Goal: Communication & Community: Answer question/provide support

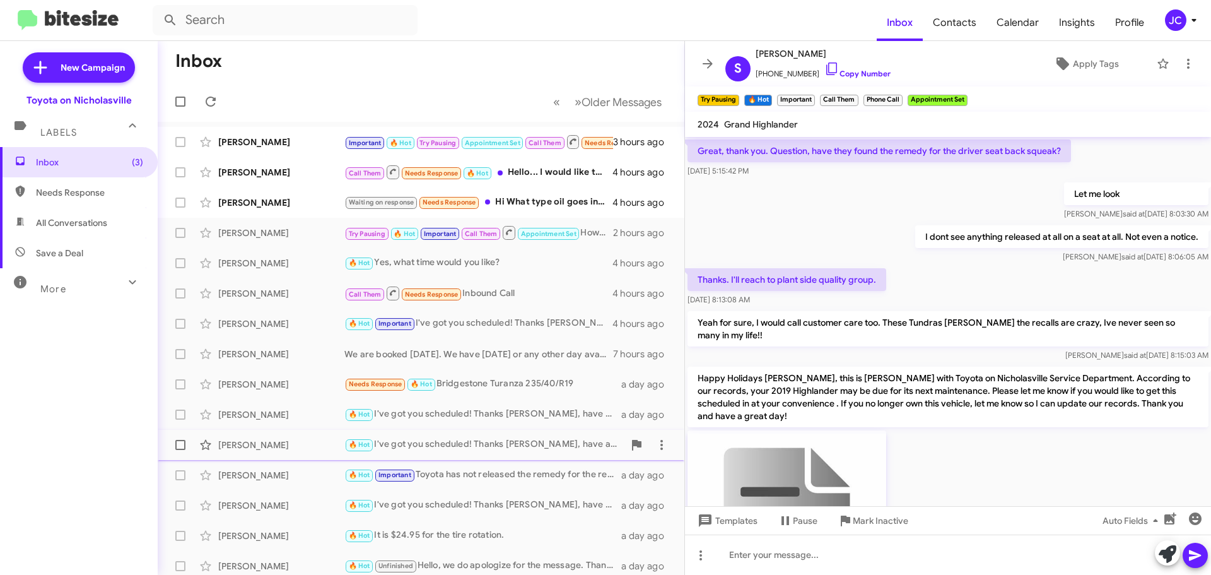
scroll to position [4690, 0]
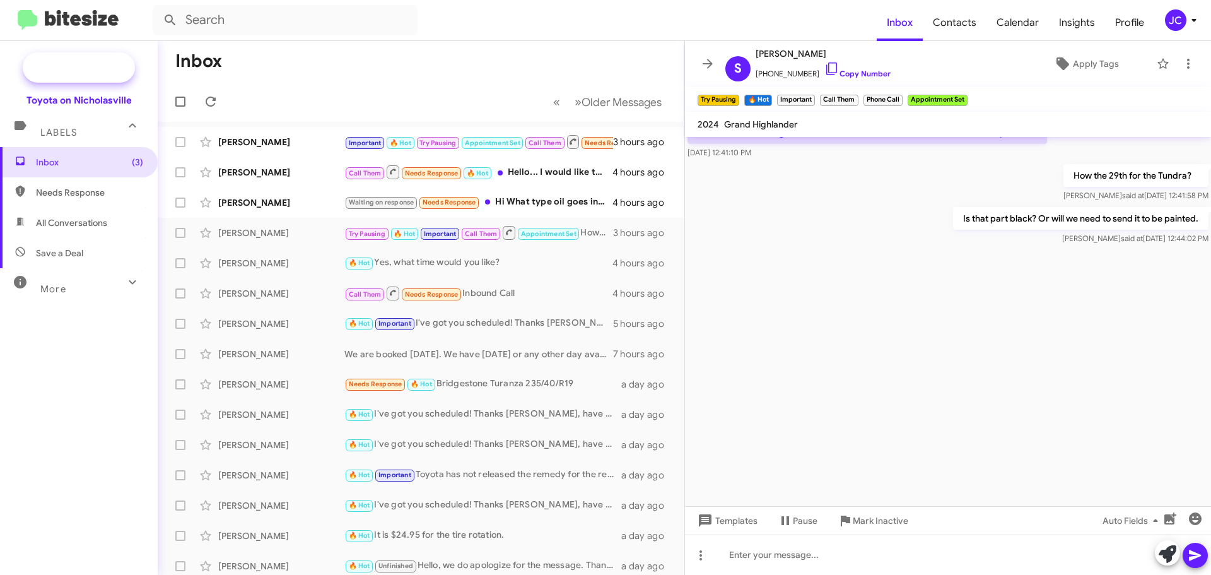
click at [57, 72] on span "New Campaign" at bounding box center [79, 67] width 112 height 30
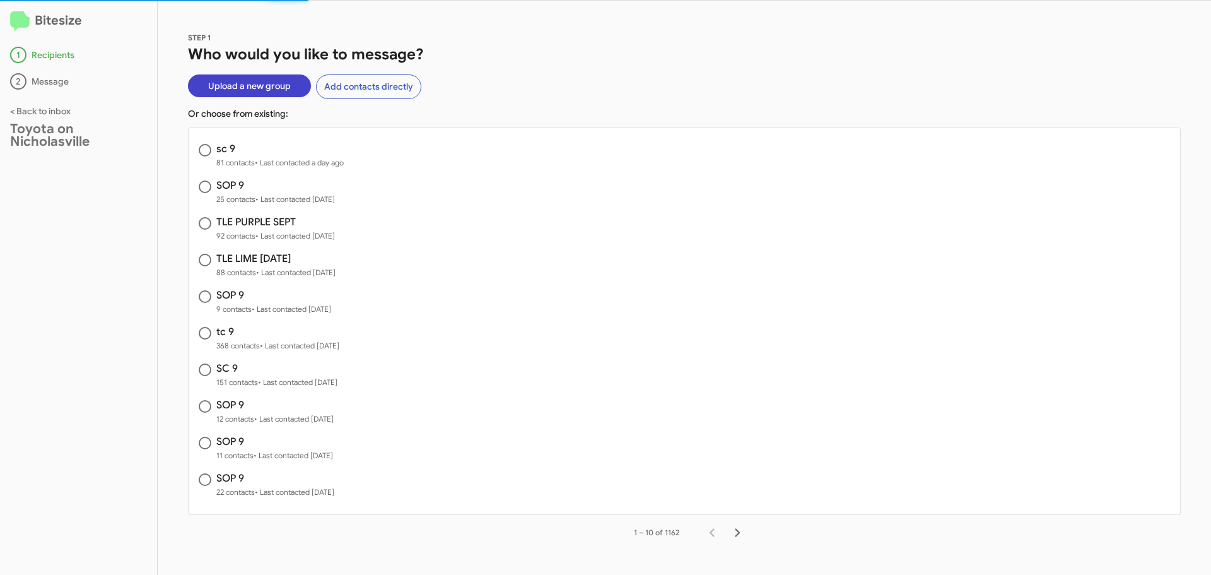
click at [283, 86] on span "Upload a new group" at bounding box center [249, 85] width 83 height 23
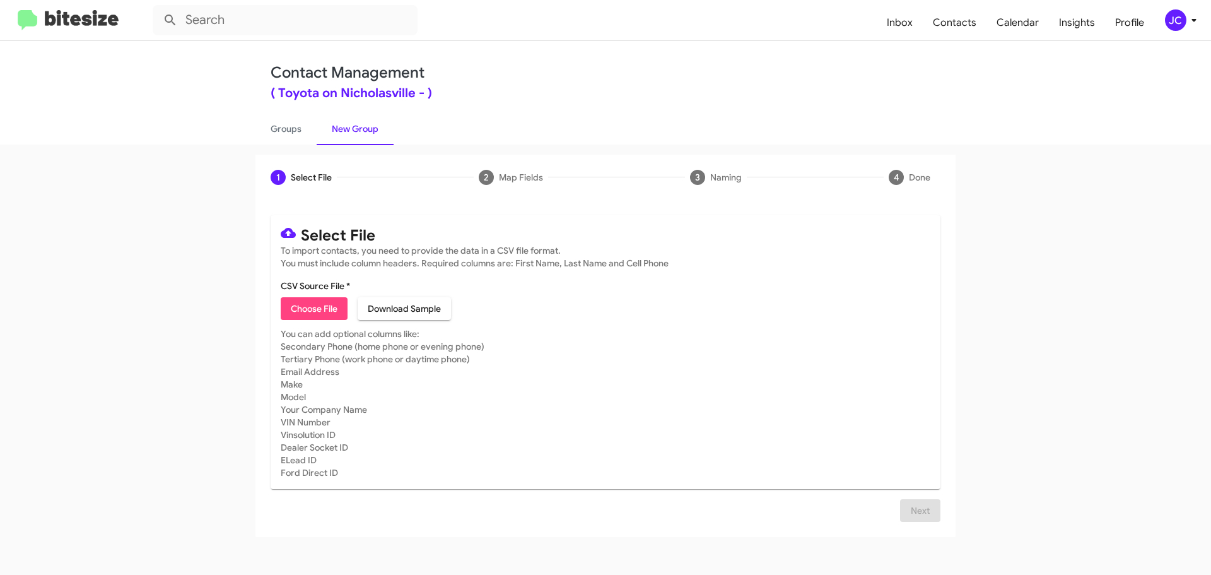
click at [309, 290] on label "CSV Source File *" at bounding box center [315, 286] width 69 height 13
click at [0, 0] on input "CSV Source File *" at bounding box center [0, 0] width 0 height 0
type input "SOP 9"
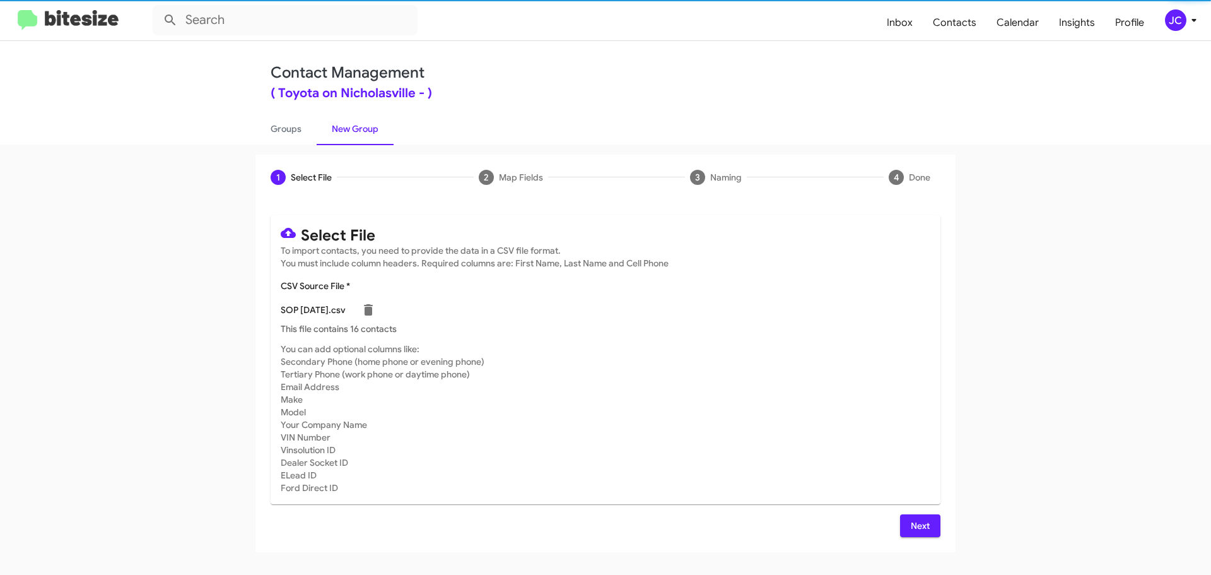
click at [939, 529] on button "Next" at bounding box center [920, 525] width 40 height 23
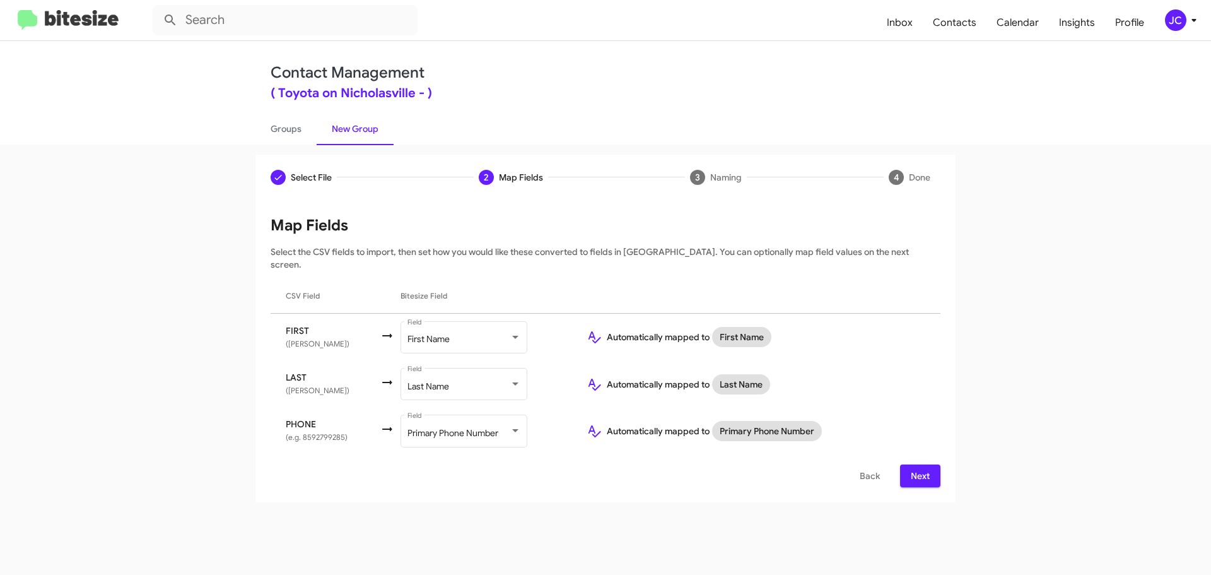
drag, startPoint x: 927, startPoint y: 464, endPoint x: 688, endPoint y: 423, distance: 242.7
click at [927, 464] on span "Next" at bounding box center [920, 475] width 20 height 23
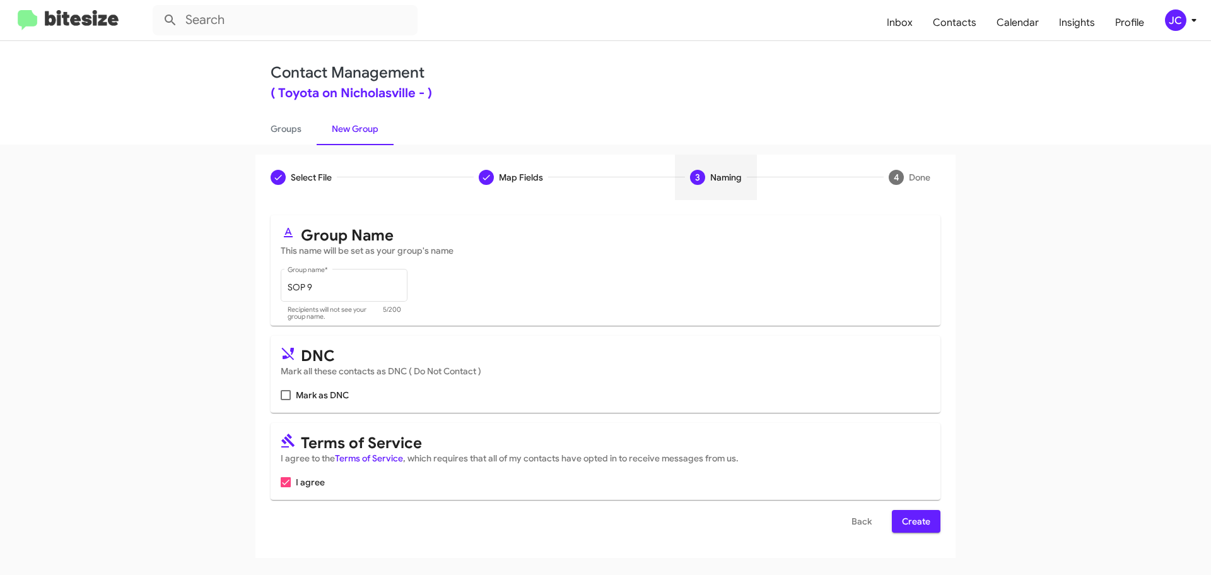
click at [900, 514] on button "Create" at bounding box center [916, 521] width 49 height 23
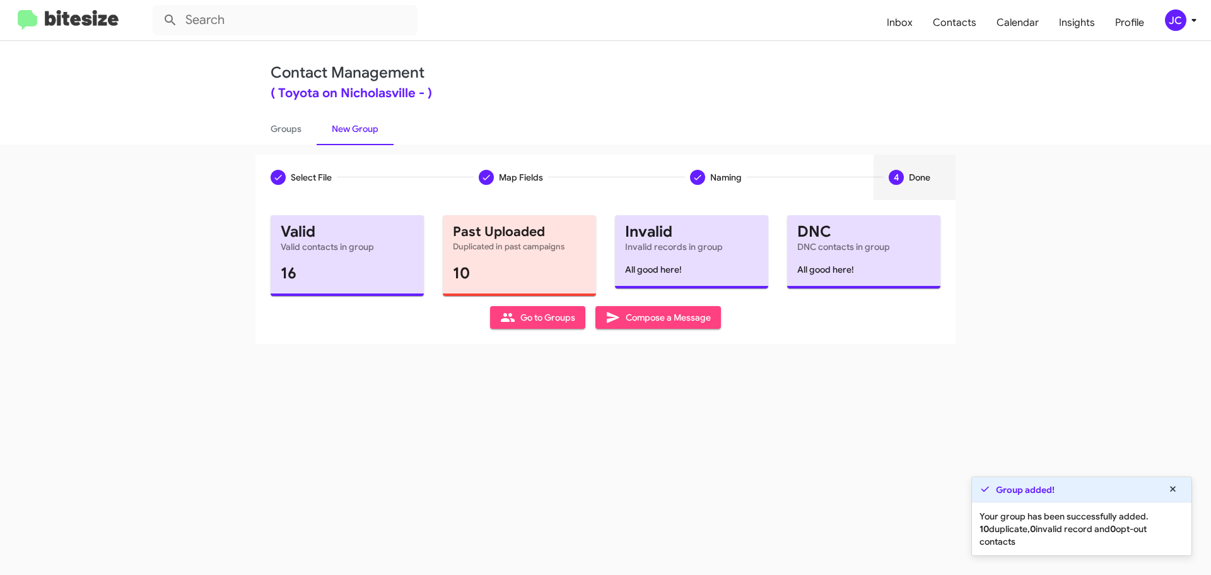
click at [685, 311] on span "Compose a Message" at bounding box center [658, 317] width 105 height 23
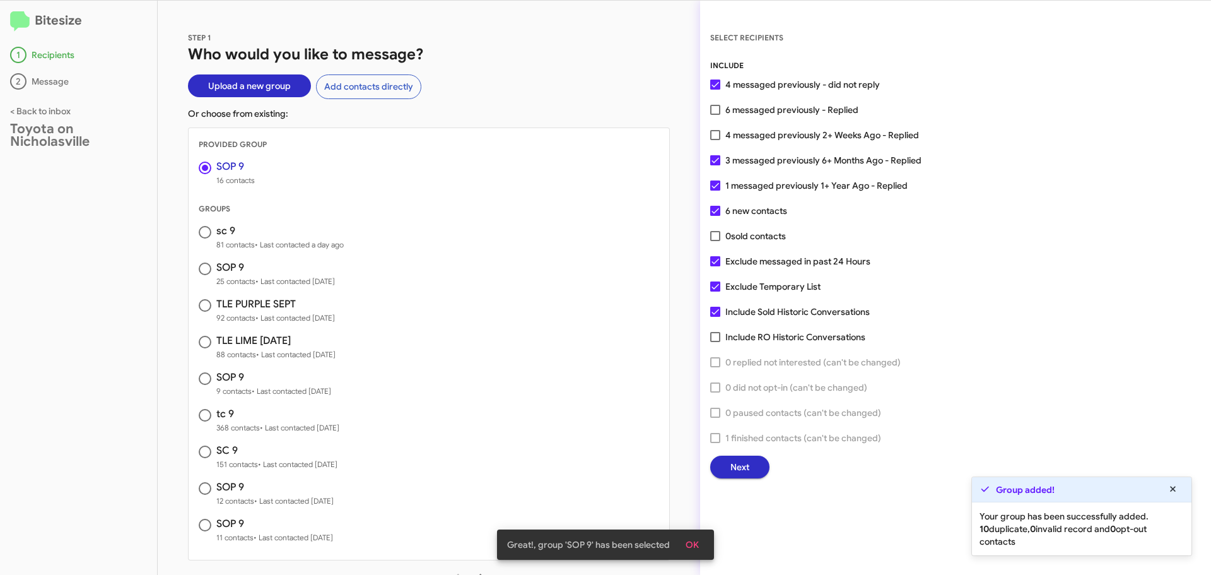
click at [721, 261] on label "Exclude messaged in past 24 Hours" at bounding box center [790, 261] width 160 height 15
click at [715, 266] on input "Exclude messaged in past 24 Hours" at bounding box center [715, 266] width 1 height 1
checkbox input "false"
click at [753, 471] on button "Next" at bounding box center [739, 467] width 59 height 23
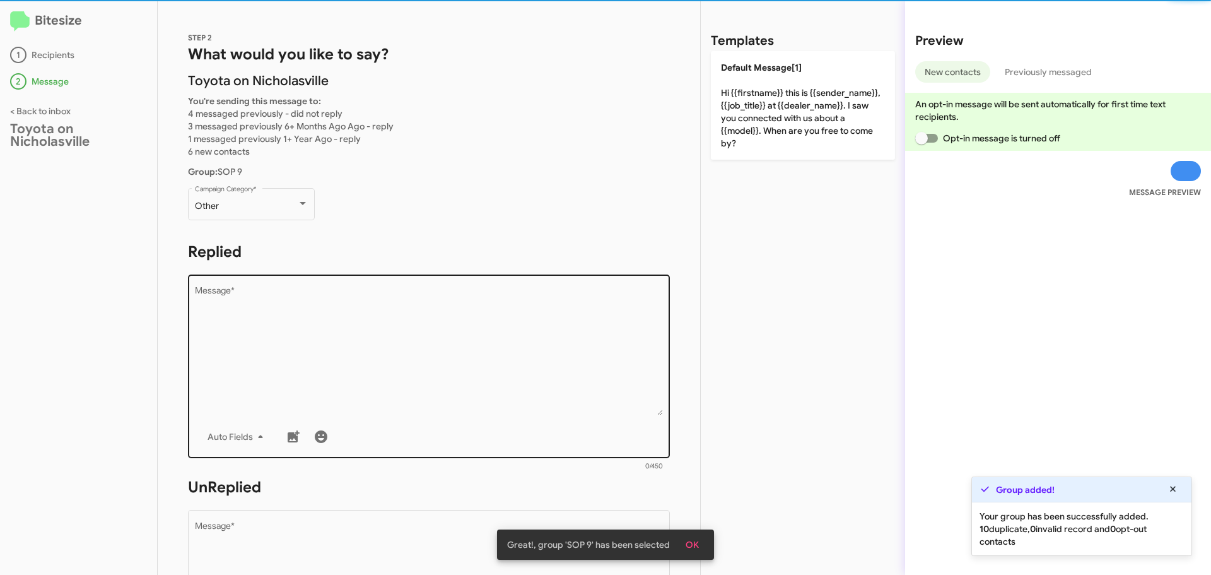
click at [245, 355] on textarea "Message *" at bounding box center [429, 350] width 469 height 129
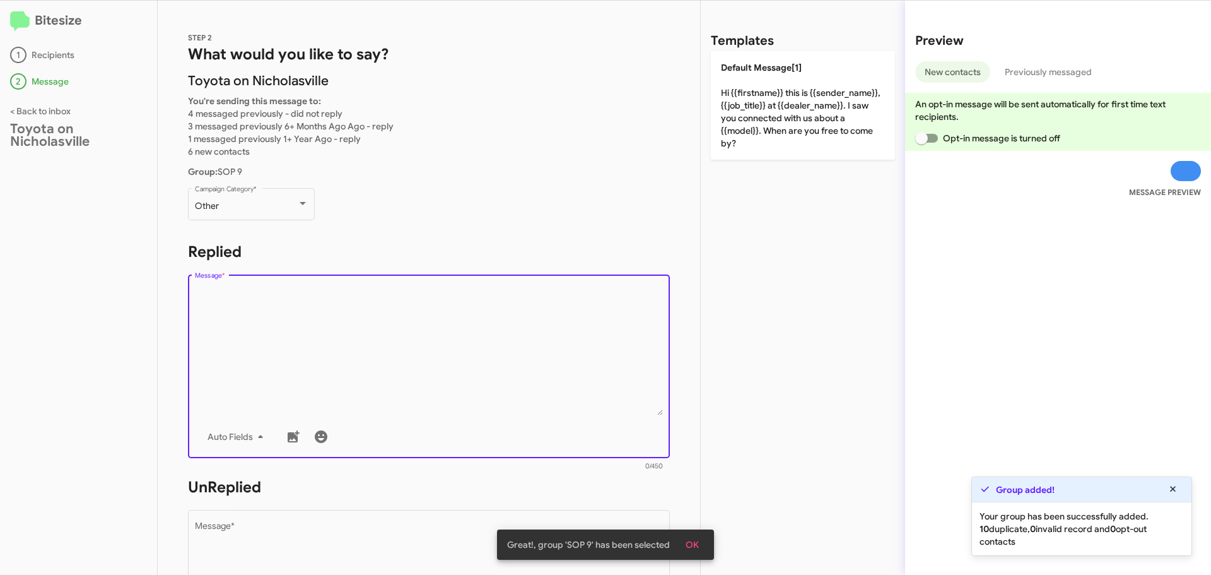
paste textarea "Hello {{firstname}}, this is [PERSON_NAME] with Toyota on Nicholasville. We rec…"
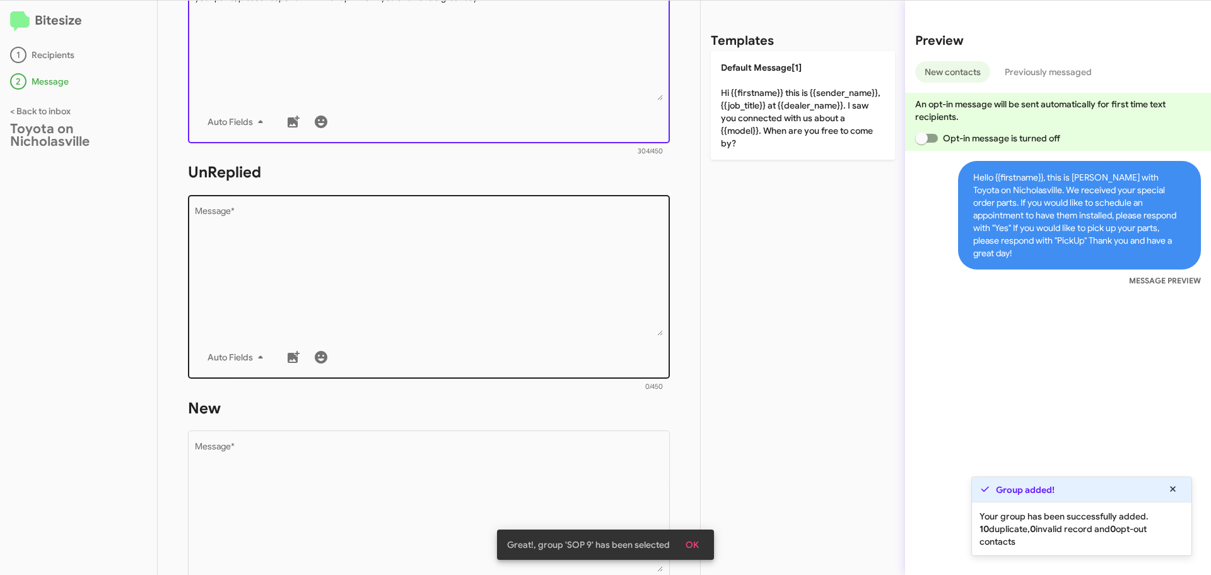
scroll to position [315, 0]
type textarea "Hello {{firstname}}, this is [PERSON_NAME] with Toyota on Nicholasville. We rec…"
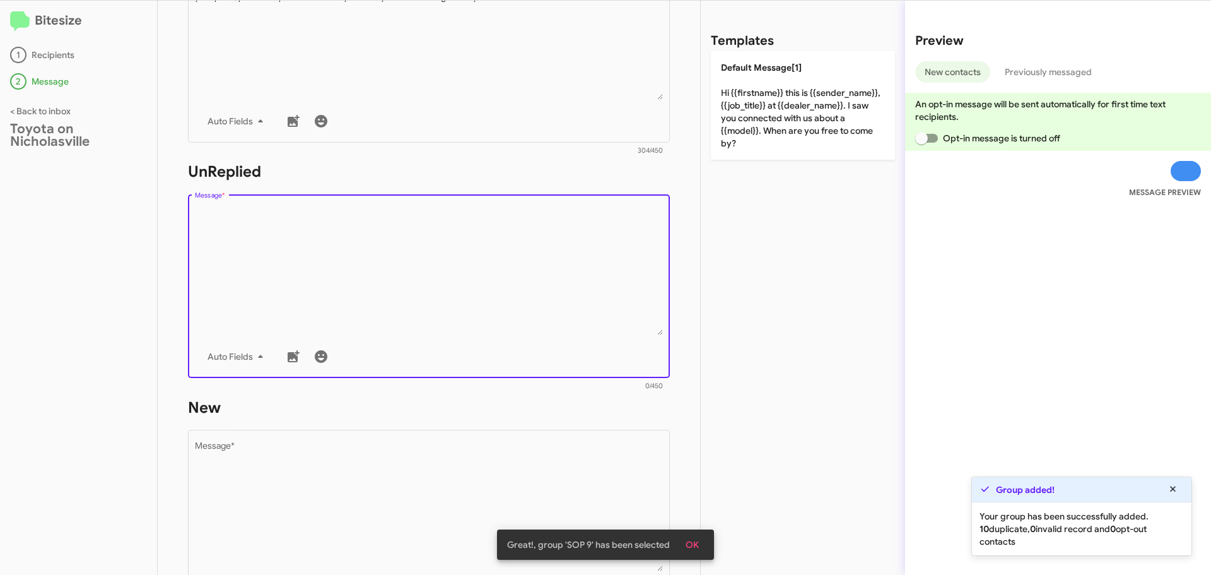
click at [294, 288] on textarea "Message *" at bounding box center [429, 270] width 469 height 129
paste textarea "Hello {{firstname}}, this is [PERSON_NAME] with Toyota on Nicholasville. We rec…"
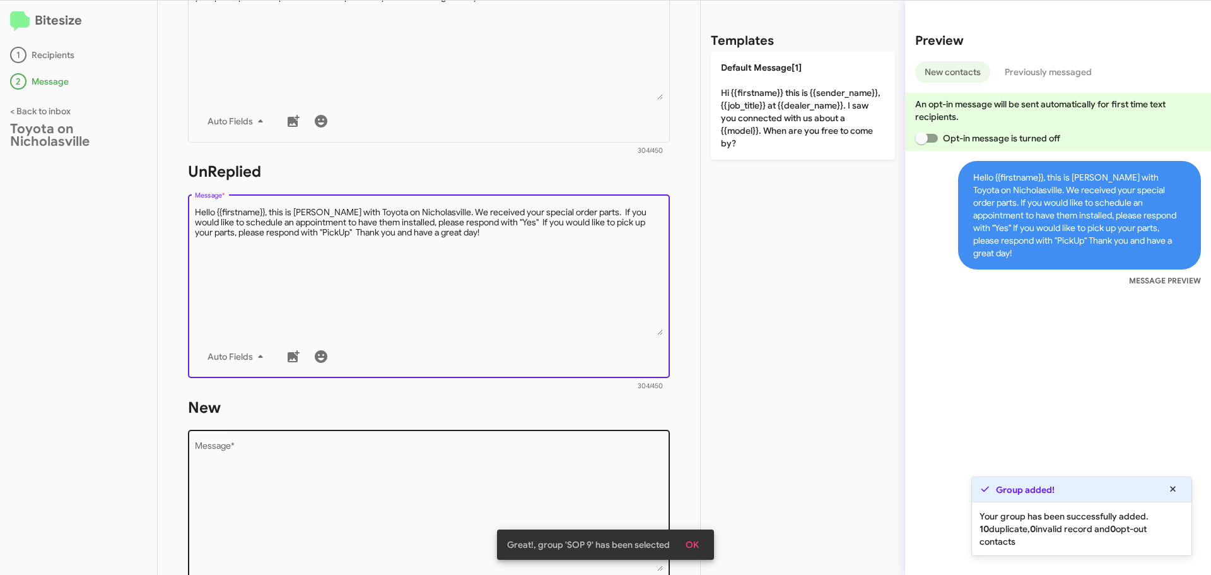
type textarea "Hello {{firstname}}, this is [PERSON_NAME] with Toyota on Nicholasville. We rec…"
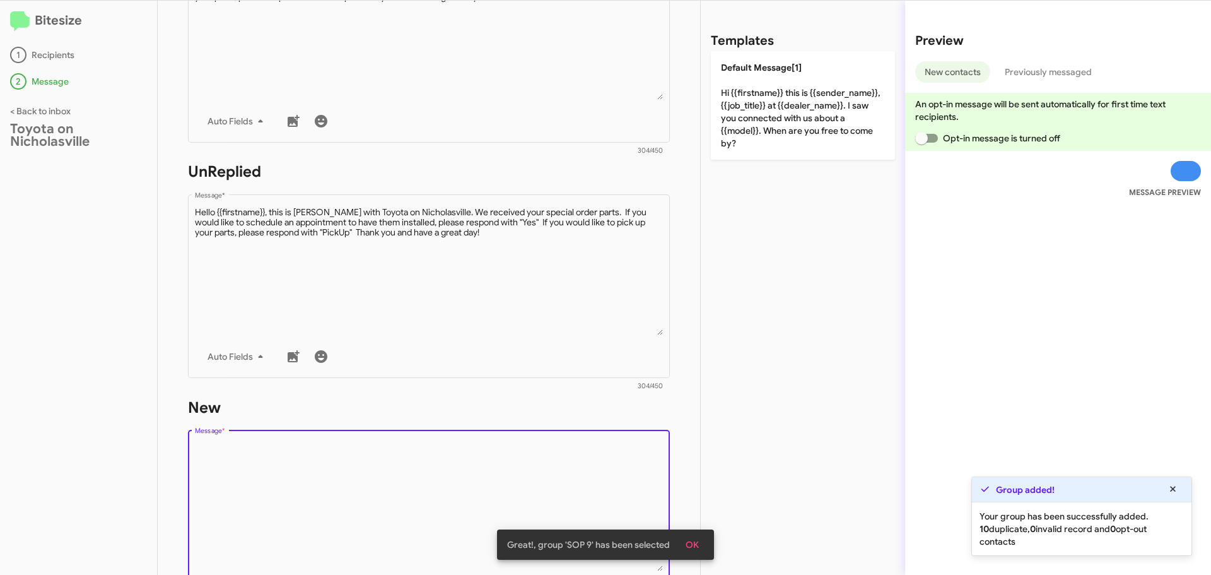
click at [227, 456] on textarea "Message *" at bounding box center [429, 506] width 469 height 129
paste textarea "Hello {{firstname}}, this is [PERSON_NAME] with Toyota on Nicholasville. We rec…"
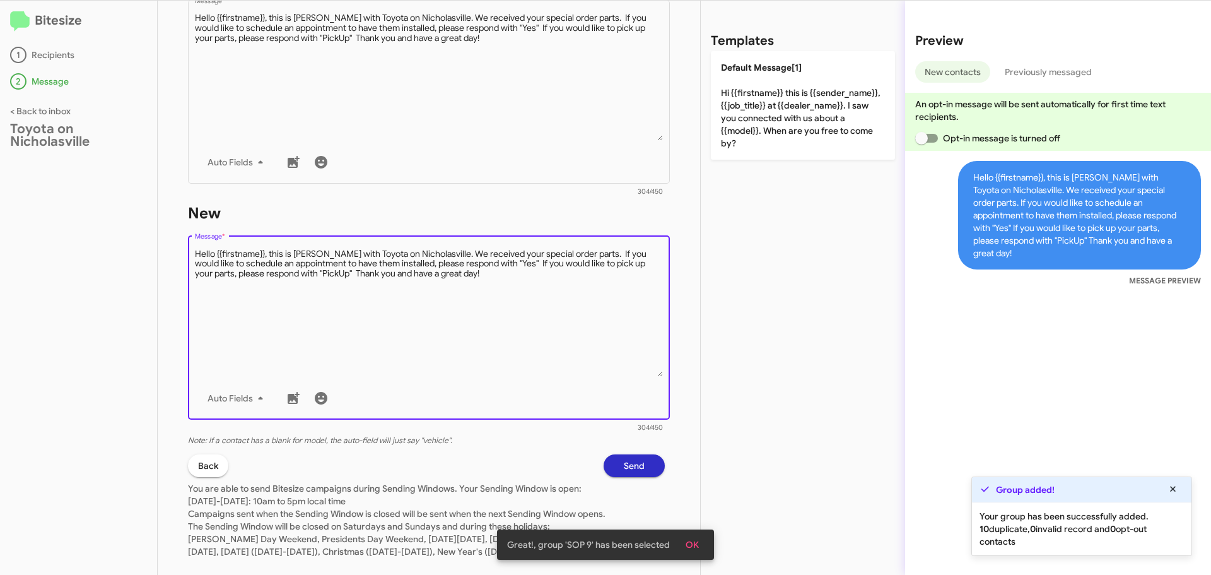
scroll to position [543, 0]
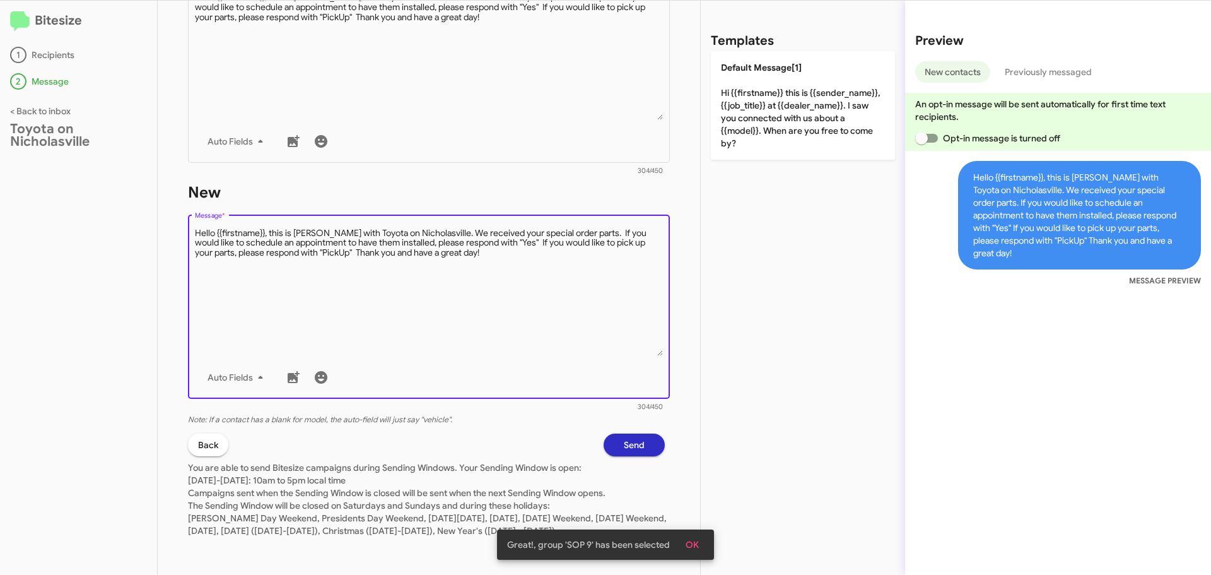
type textarea "Hello {{firstname}}, this is [PERSON_NAME] with Toyota on Nicholasville. We rec…"
click at [638, 436] on button "Send" at bounding box center [634, 444] width 61 height 23
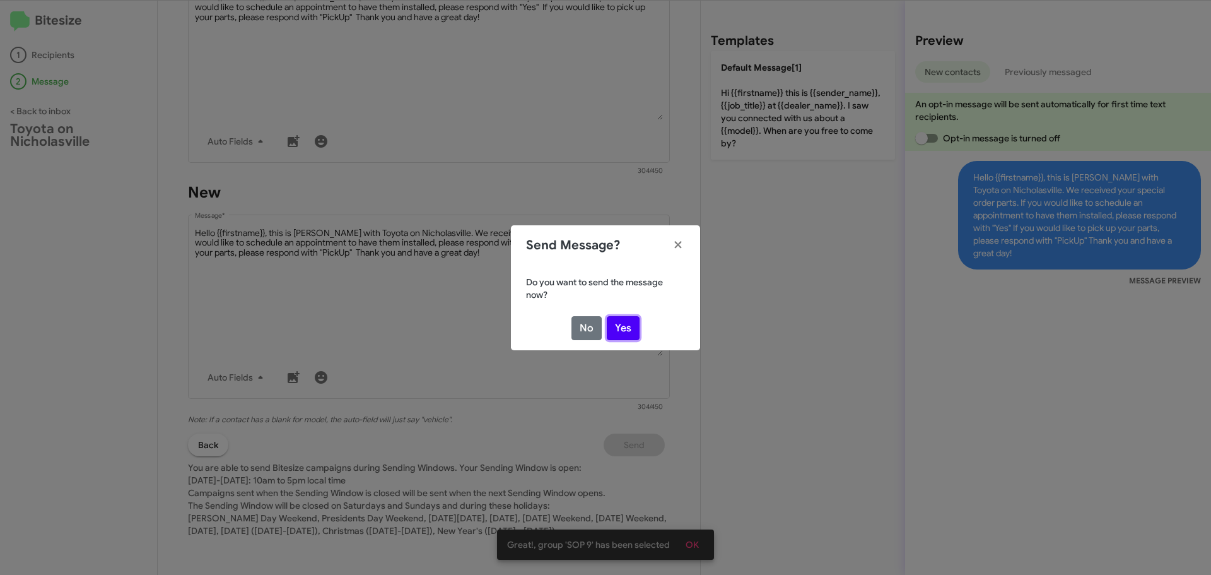
click at [625, 335] on button "Yes" at bounding box center [623, 328] width 33 height 24
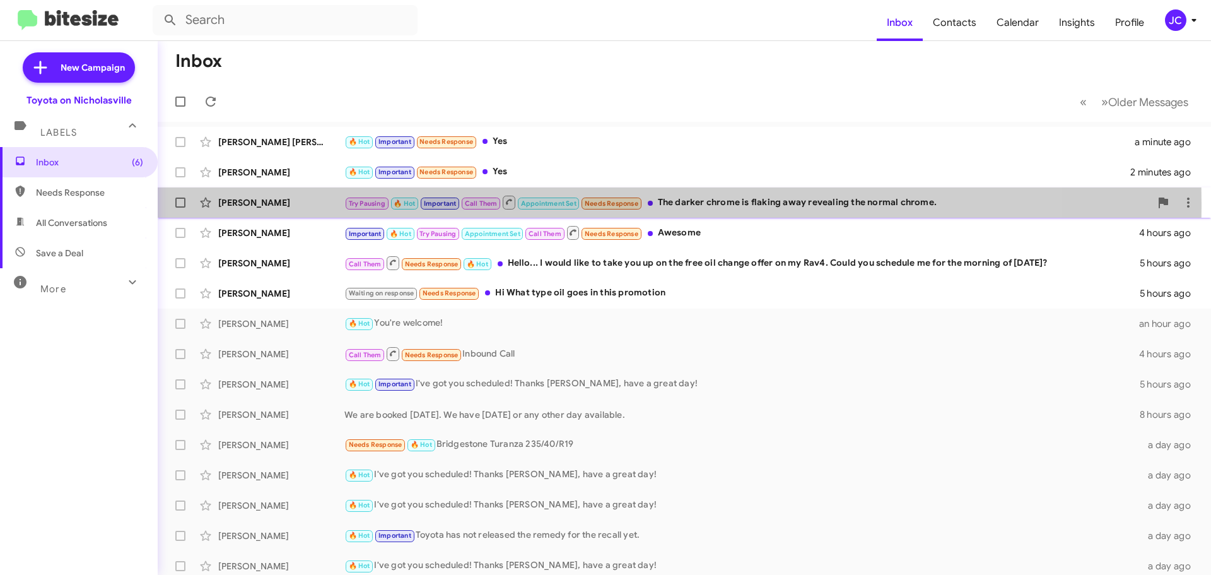
click at [250, 203] on div "[PERSON_NAME]" at bounding box center [281, 202] width 126 height 13
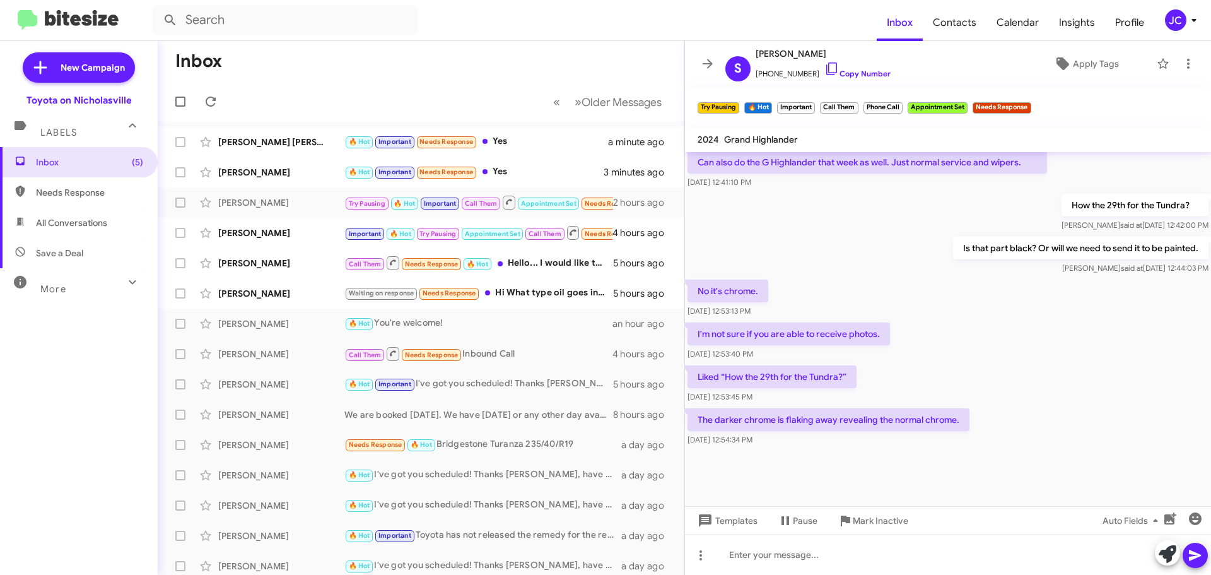
scroll to position [1168, 0]
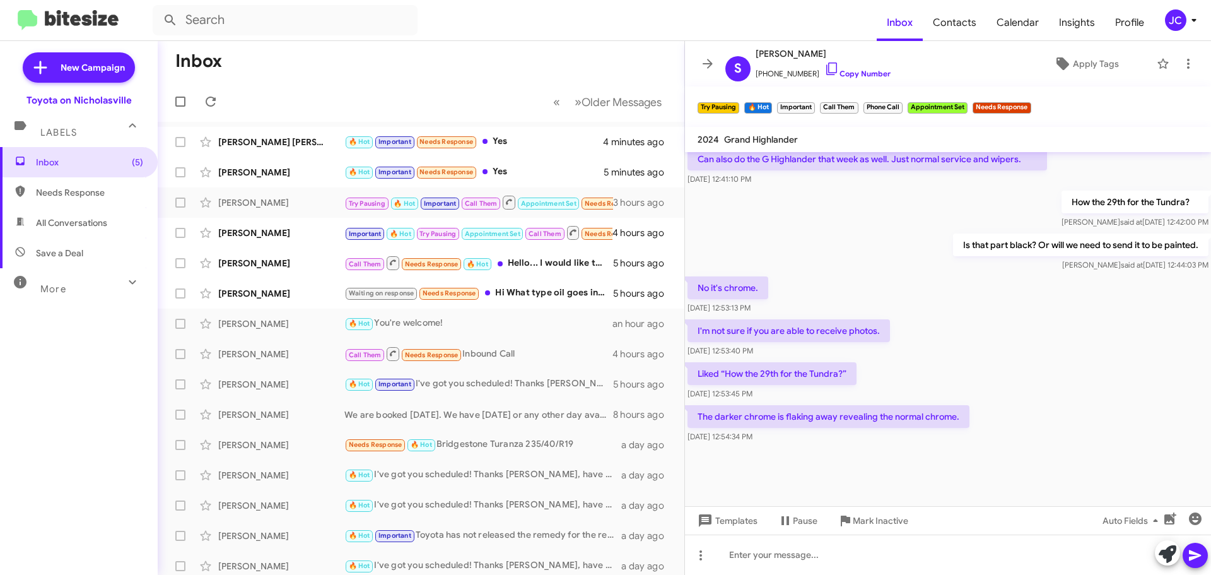
drag, startPoint x: 1153, startPoint y: 433, endPoint x: 1128, endPoint y: 414, distance: 31.9
click at [1154, 430] on div "The darker chrome is flaking away revealing the normal chrome. [DATE] 12:54:34 …" at bounding box center [948, 424] width 526 height 43
click at [246, 168] on div "[PERSON_NAME]" at bounding box center [281, 172] width 126 height 13
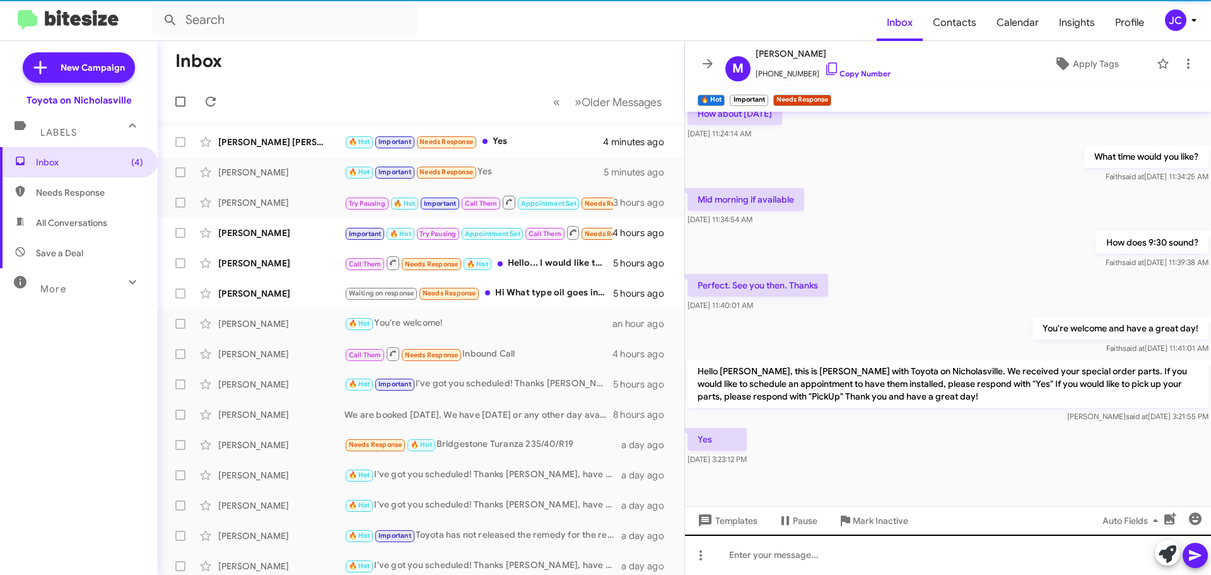
scroll to position [234, 0]
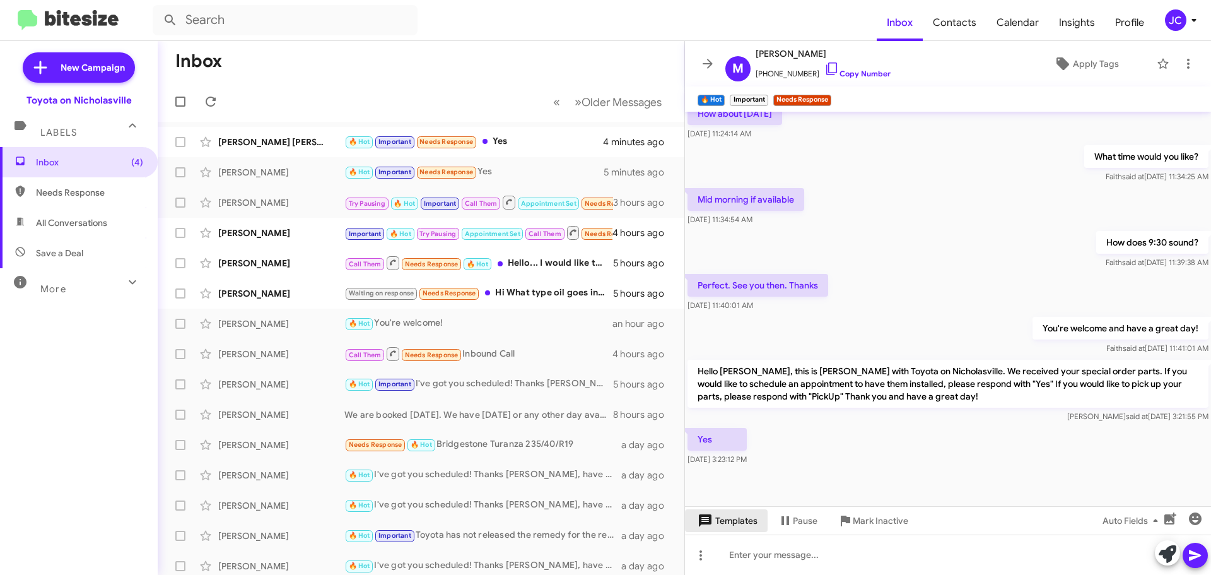
click at [733, 522] on span "Templates" at bounding box center [726, 520] width 62 height 23
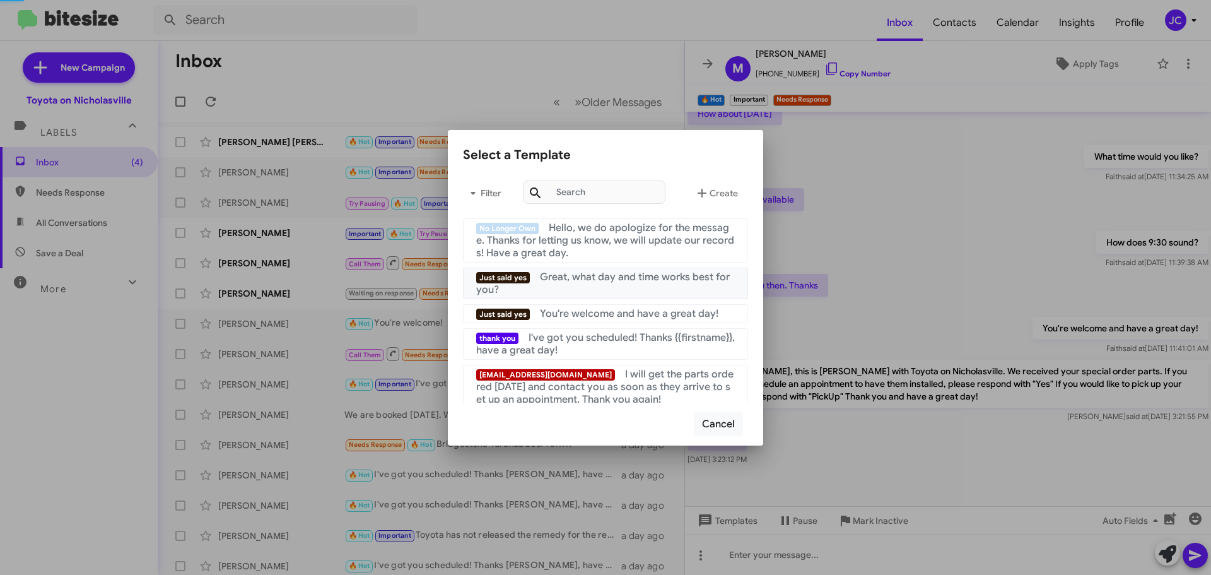
click at [621, 286] on div "Just said yes Great, what day and time works best for you?" at bounding box center [605, 283] width 259 height 25
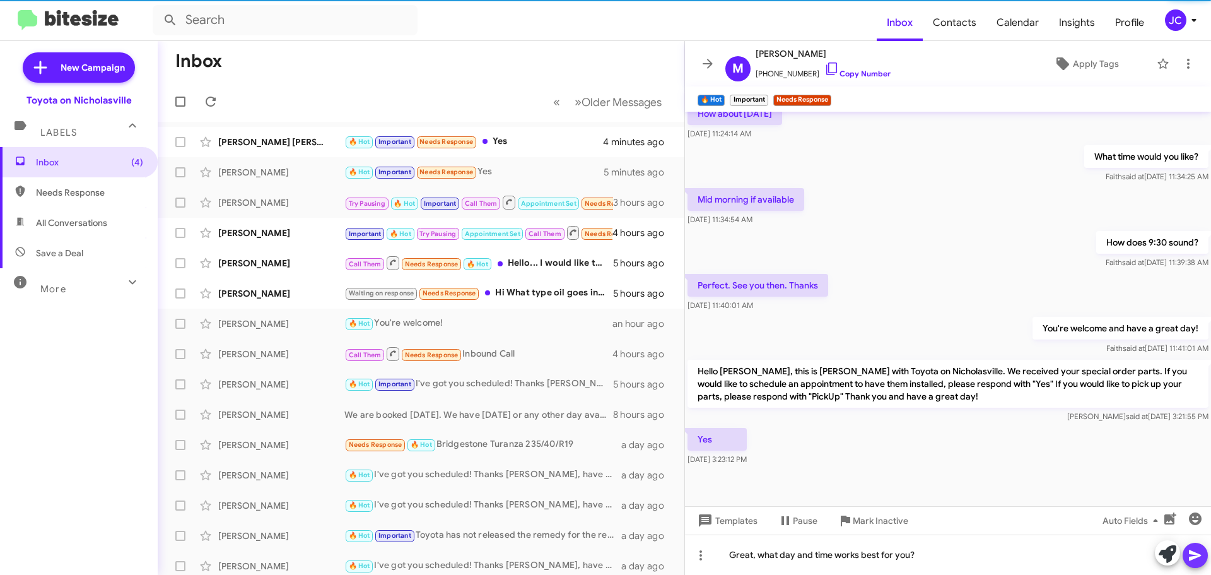
click at [1194, 556] on icon at bounding box center [1195, 555] width 15 height 15
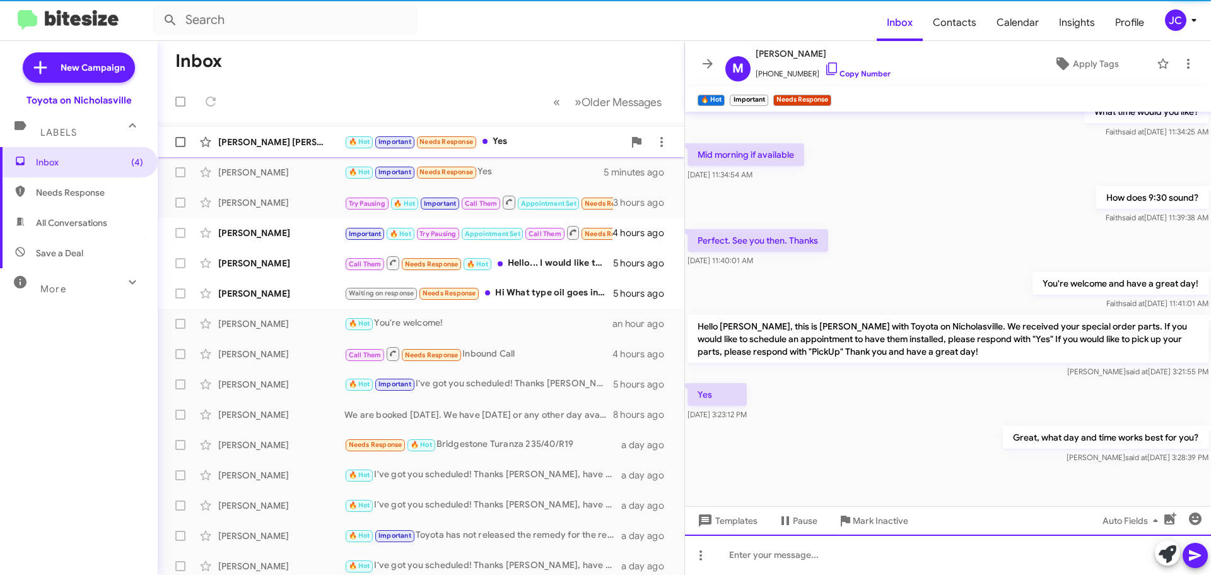
scroll to position [280, 0]
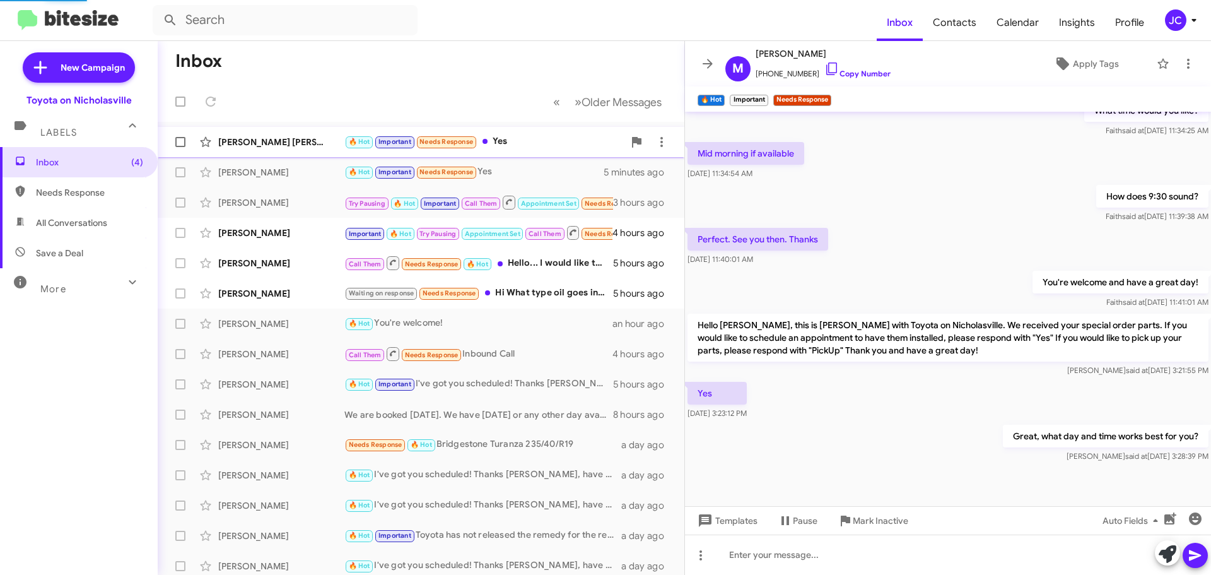
click at [254, 149] on div "[PERSON_NAME] [PERSON_NAME] 🔥 Hot Important Needs Response Yes 4 minutes ago" at bounding box center [421, 141] width 507 height 25
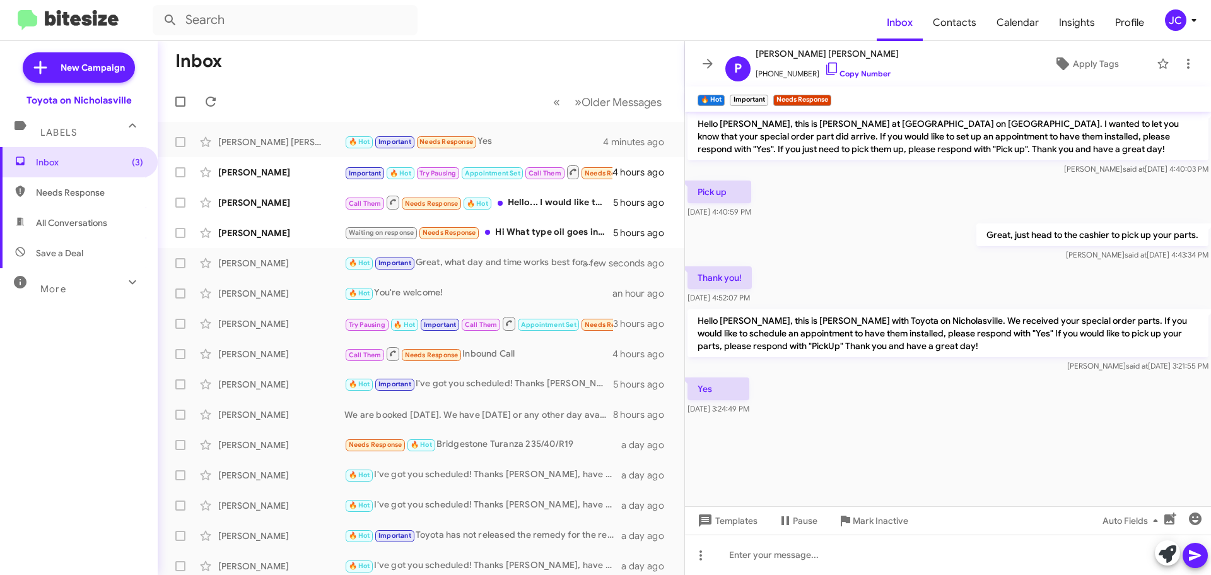
scroll to position [2257, 0]
click at [750, 527] on span "Templates" at bounding box center [726, 520] width 62 height 23
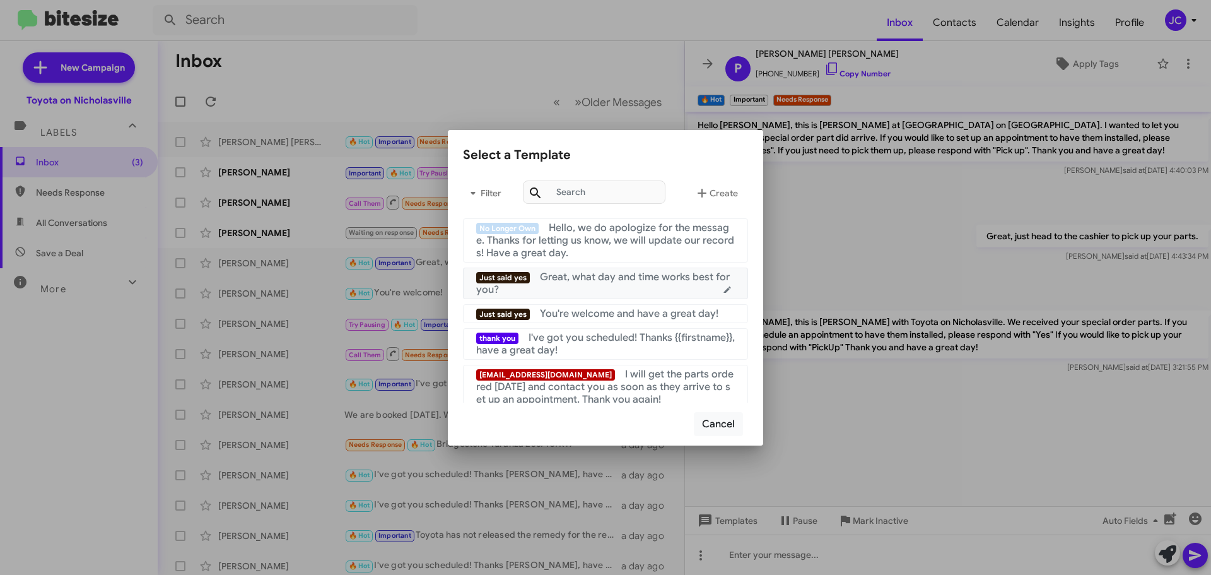
click at [584, 290] on div "Just said yes Great, what day and time works best for you?" at bounding box center [605, 283] width 259 height 25
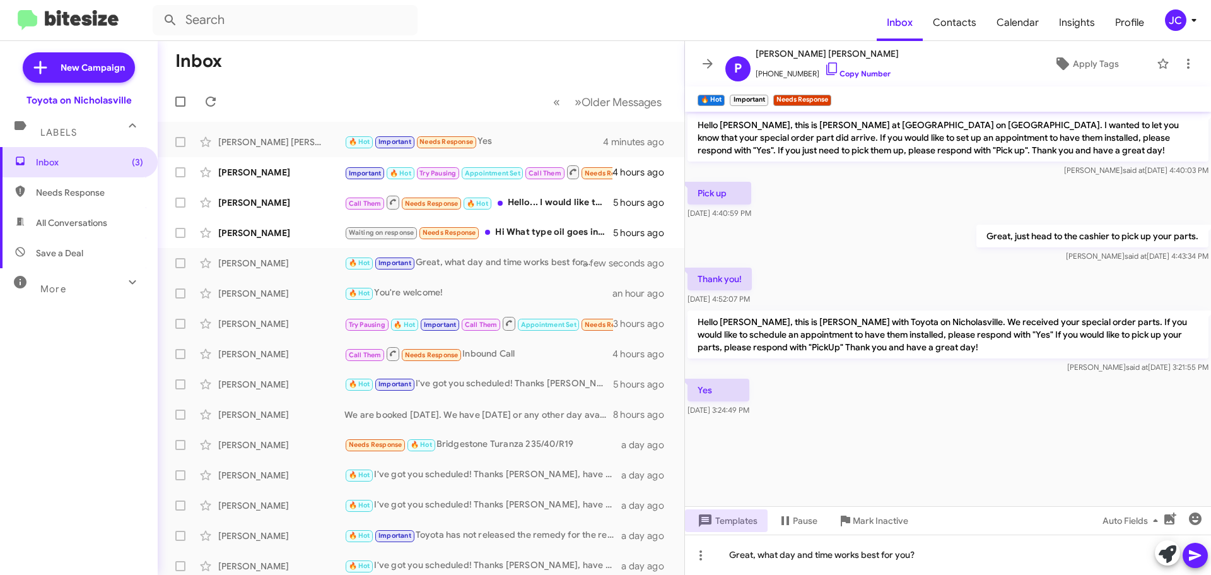
click at [1199, 554] on icon at bounding box center [1195, 555] width 12 height 11
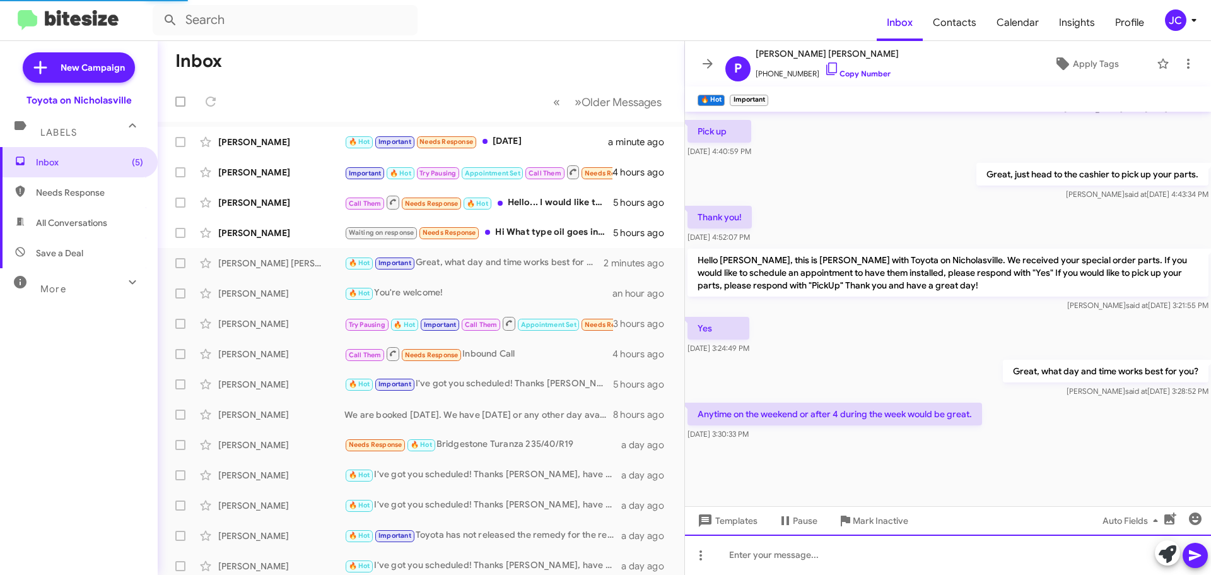
scroll to position [1312, 0]
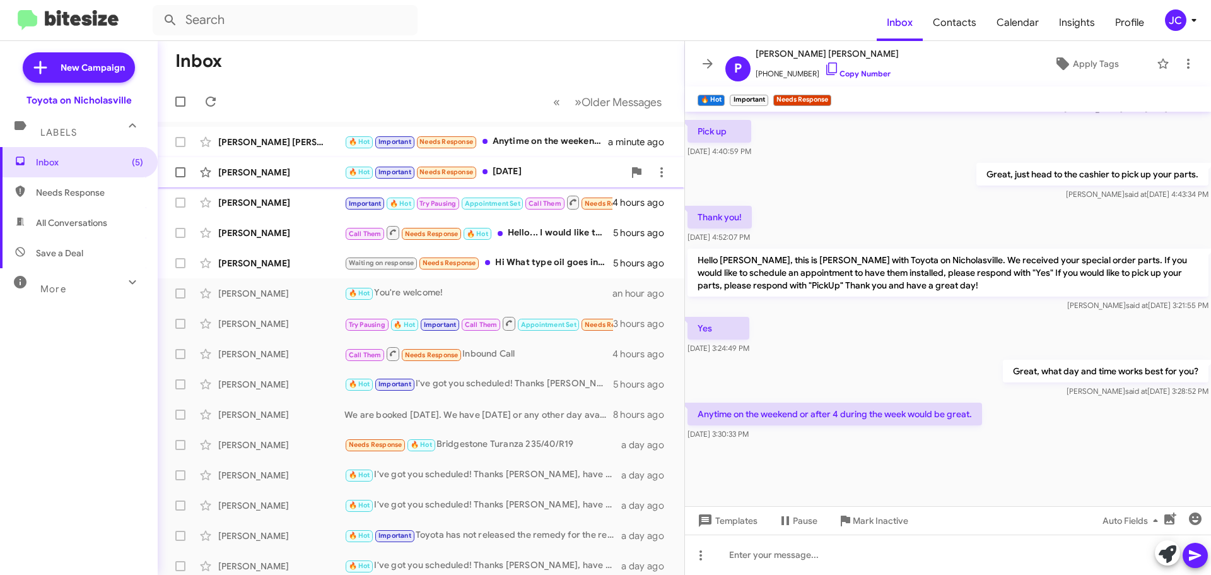
click at [252, 170] on div "[PERSON_NAME]" at bounding box center [281, 172] width 126 height 13
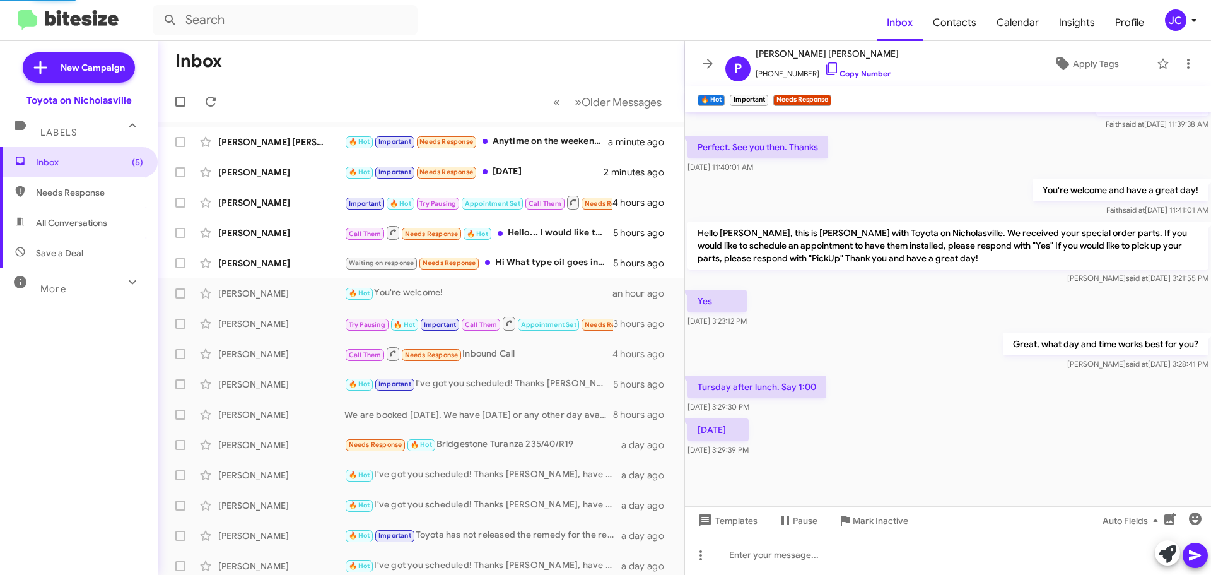
scroll to position [372, 0]
click at [723, 529] on span "Templates" at bounding box center [726, 520] width 62 height 23
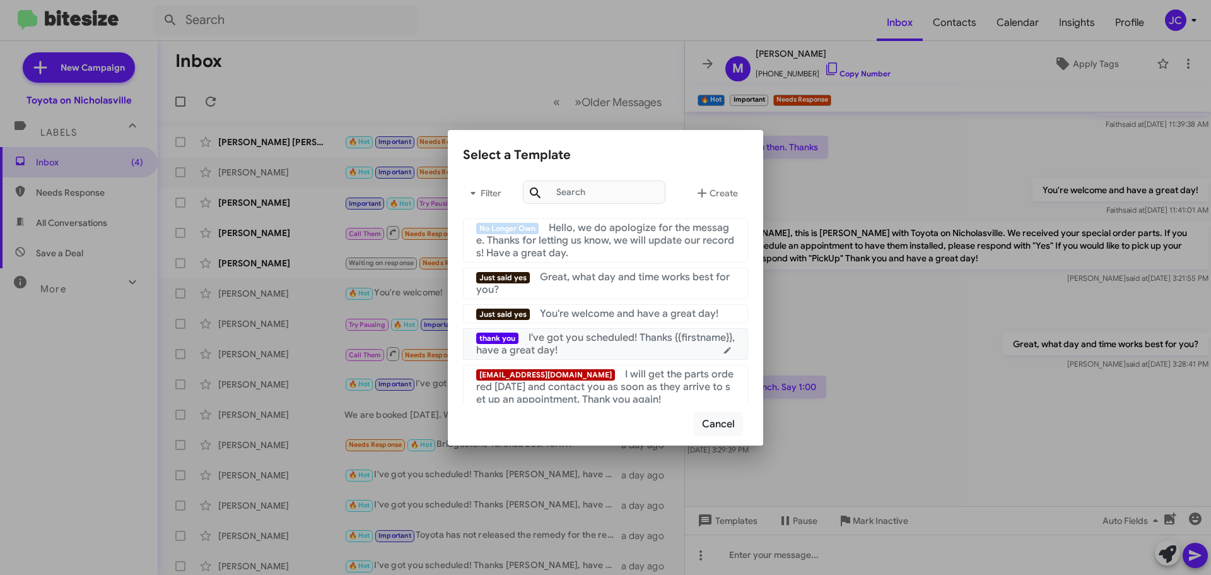
click at [618, 339] on span "I've got you scheduled! Thanks {{firstname}}, have a great day!" at bounding box center [605, 343] width 259 height 25
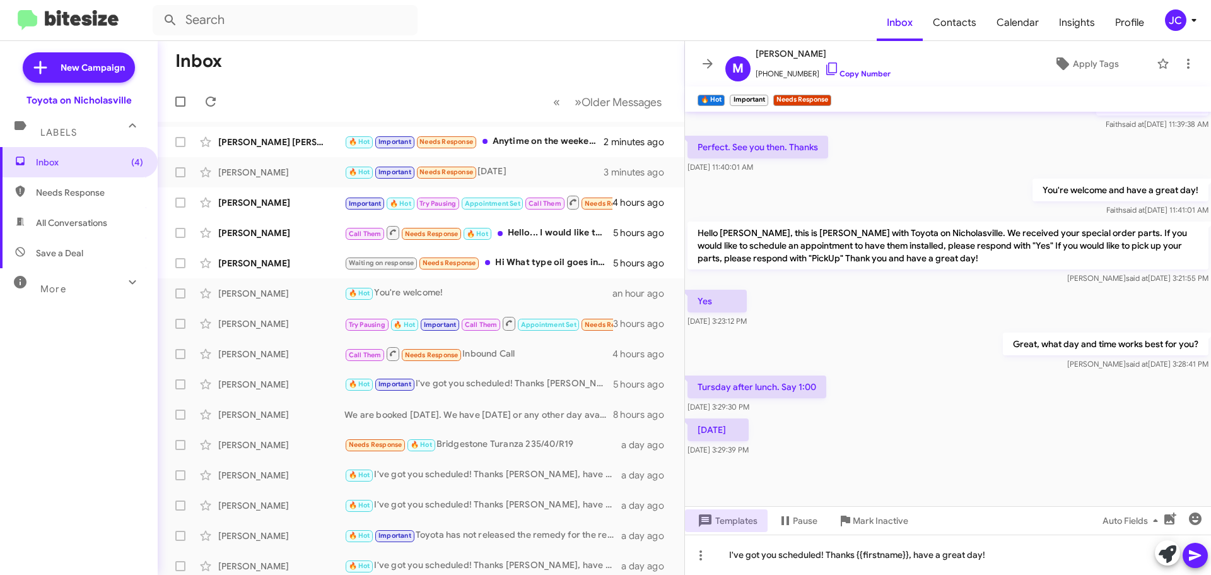
click at [1198, 546] on span at bounding box center [1195, 555] width 15 height 25
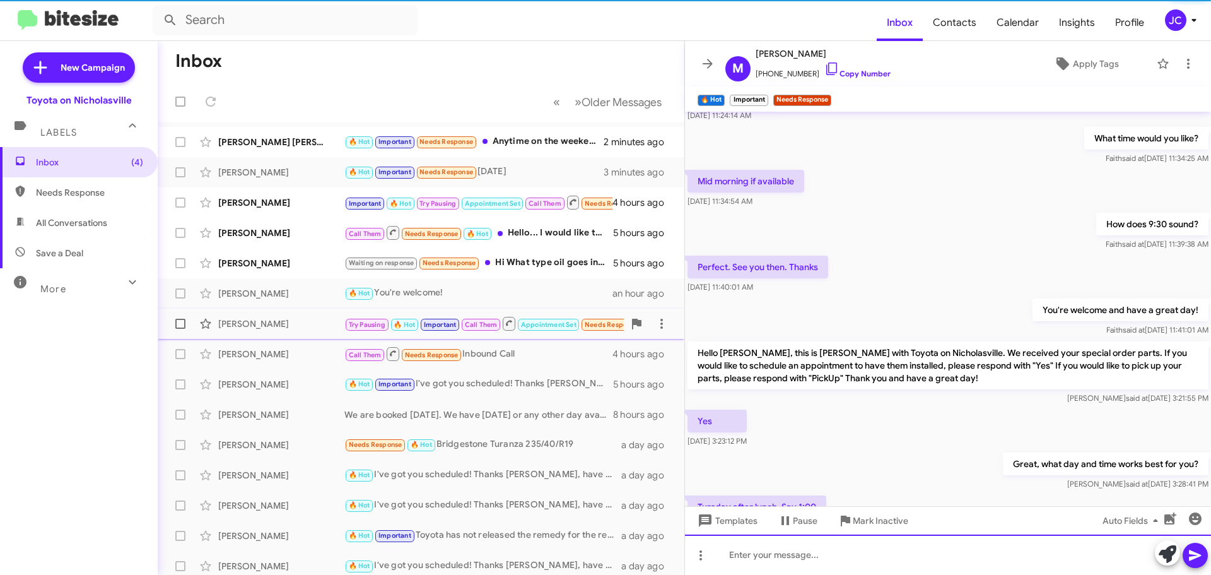
scroll to position [418, 0]
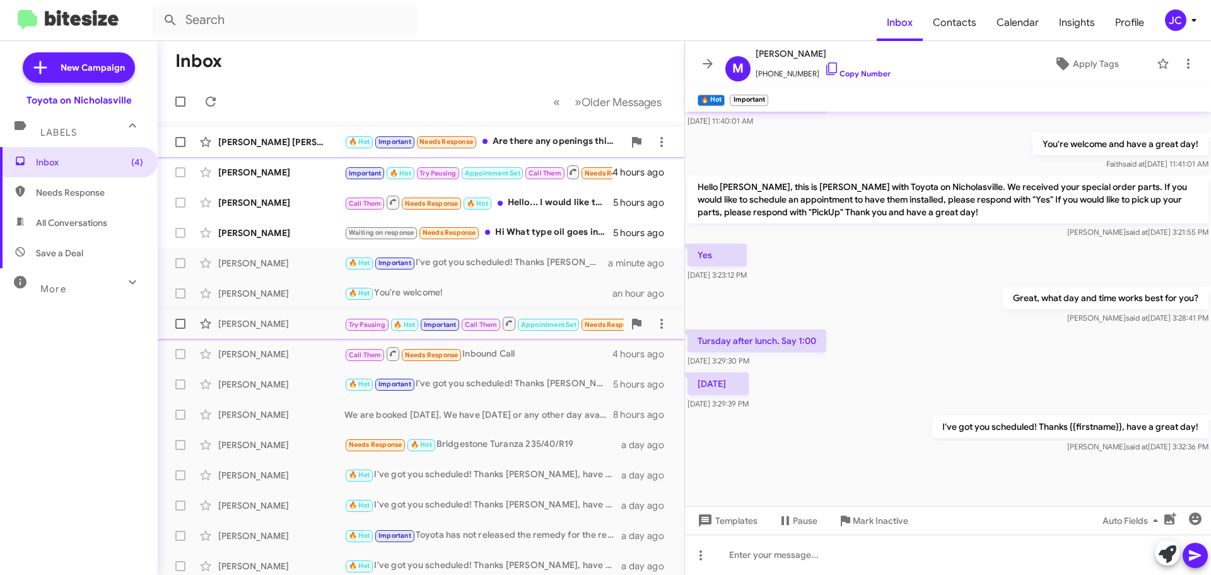
click at [264, 153] on div "[PERSON_NAME] [PERSON_NAME] 🔥 Hot Important Needs Response Are there any openin…" at bounding box center [421, 141] width 507 height 25
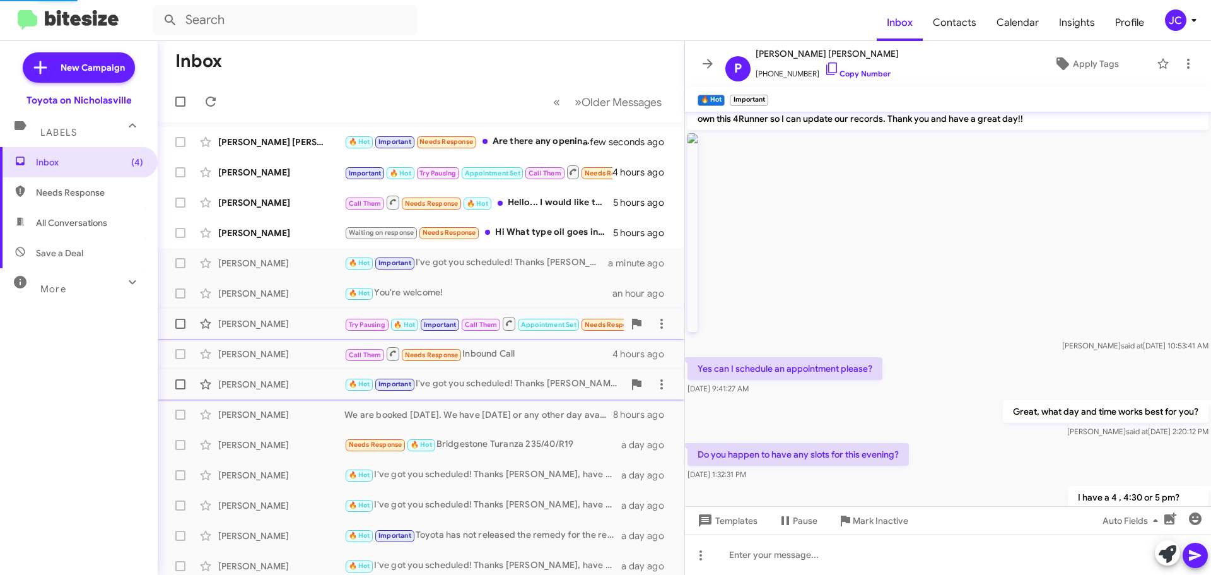
scroll to position [1067, 0]
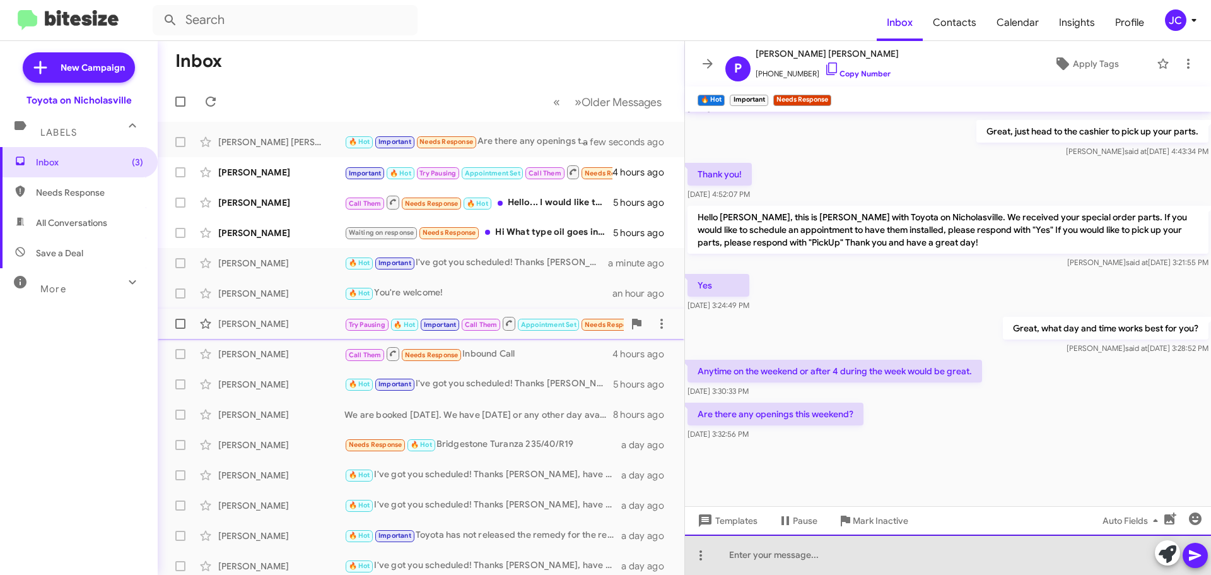
click at [799, 560] on div at bounding box center [948, 554] width 526 height 40
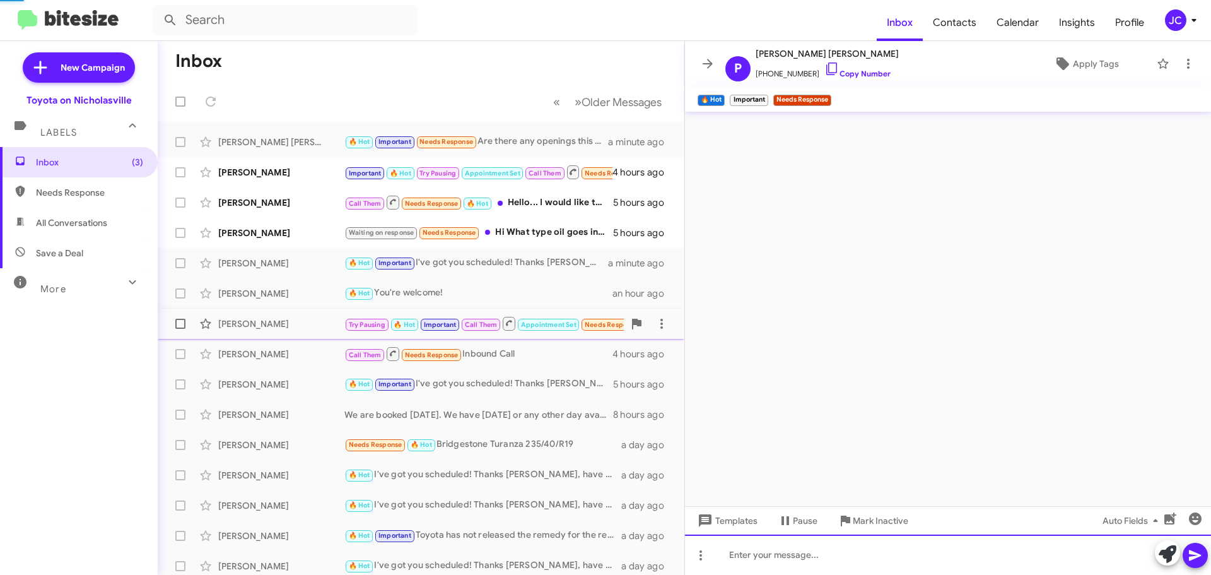
scroll to position [0, 0]
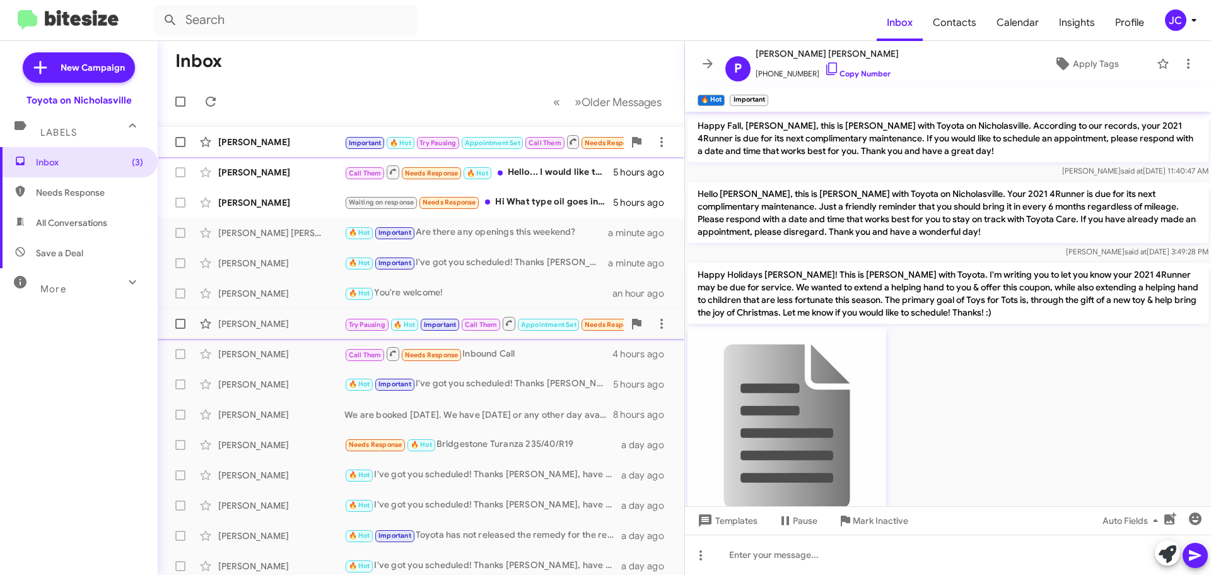
click at [290, 148] on div "[PERSON_NAME]" at bounding box center [281, 142] width 126 height 13
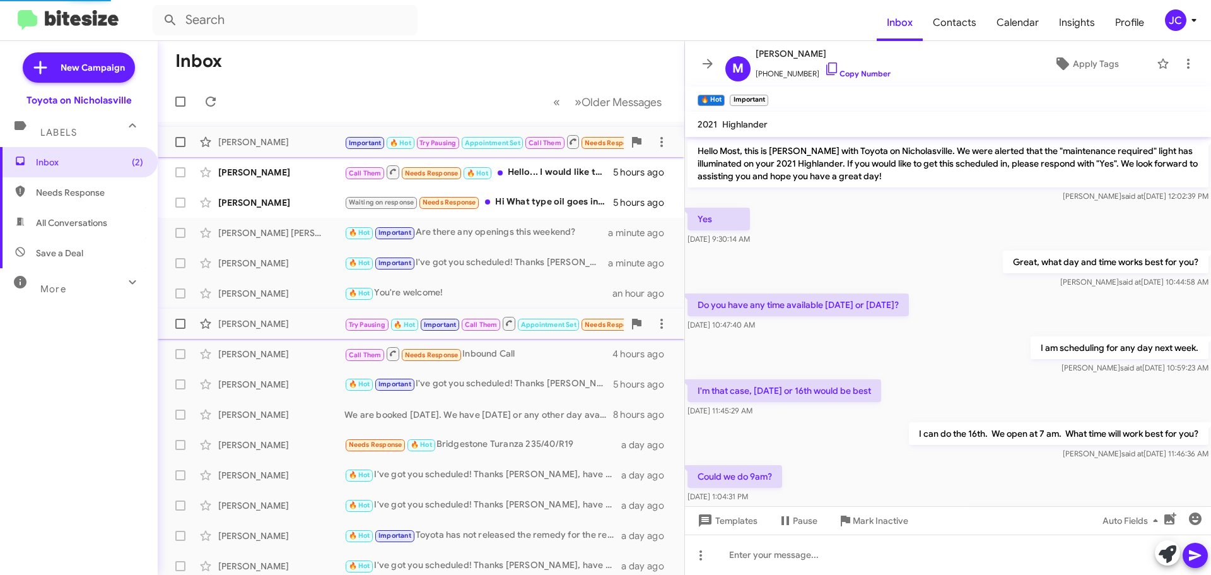
scroll to position [583, 0]
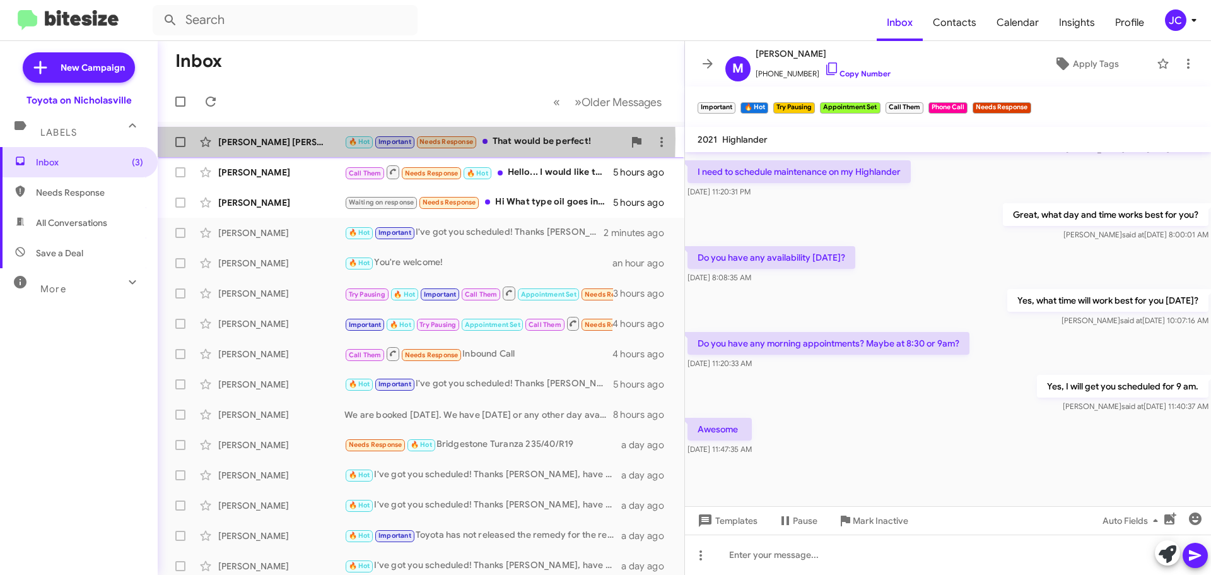
click at [267, 139] on div "[PERSON_NAME] [PERSON_NAME]" at bounding box center [281, 142] width 126 height 13
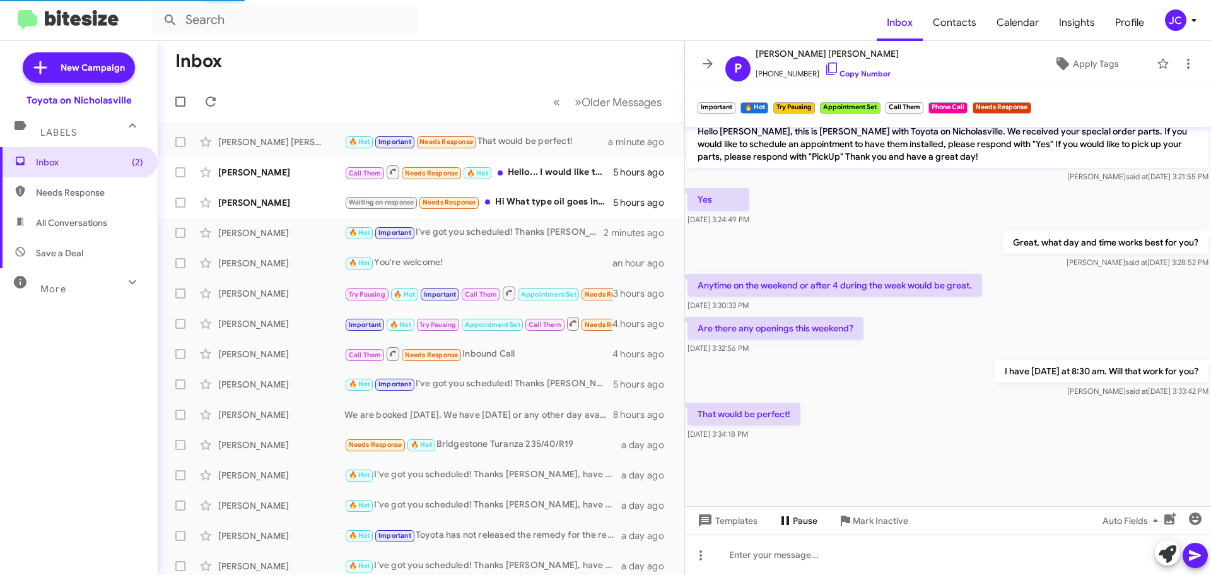
scroll to position [1042, 0]
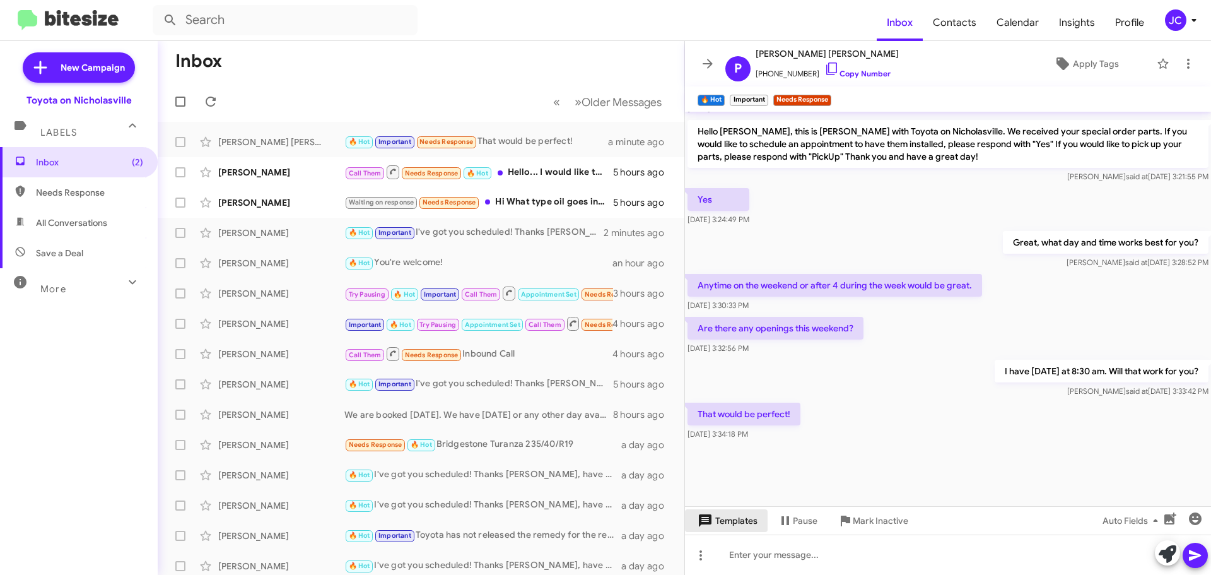
click at [734, 529] on span "Templates" at bounding box center [726, 520] width 62 height 23
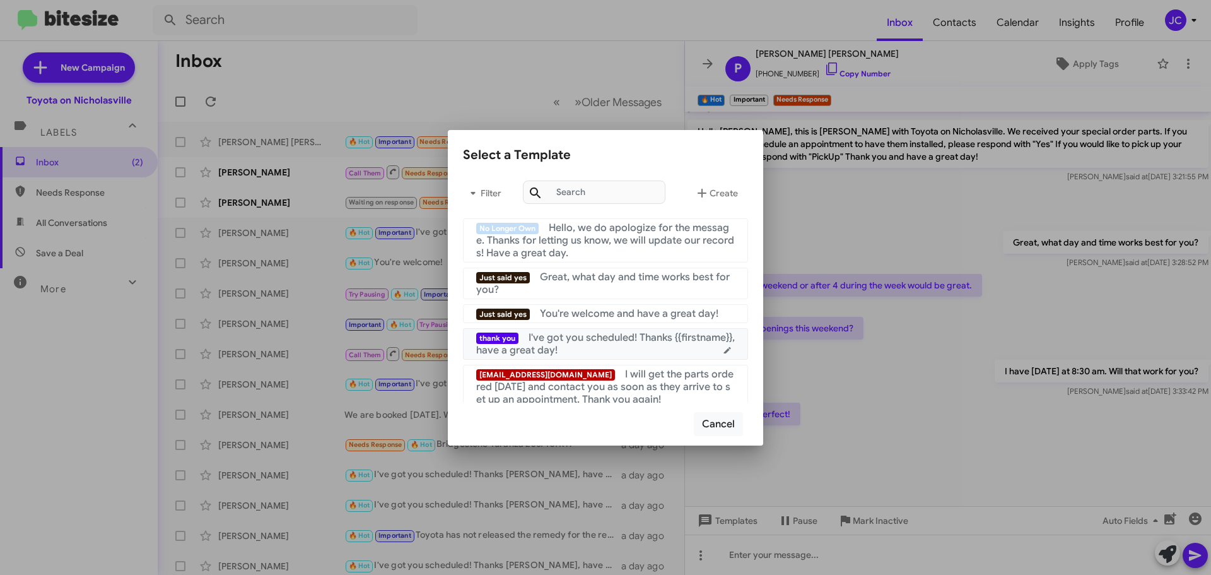
click at [628, 350] on div "thank you I've got you scheduled! Thanks {{firstname}}, have a great day!" at bounding box center [605, 343] width 259 height 25
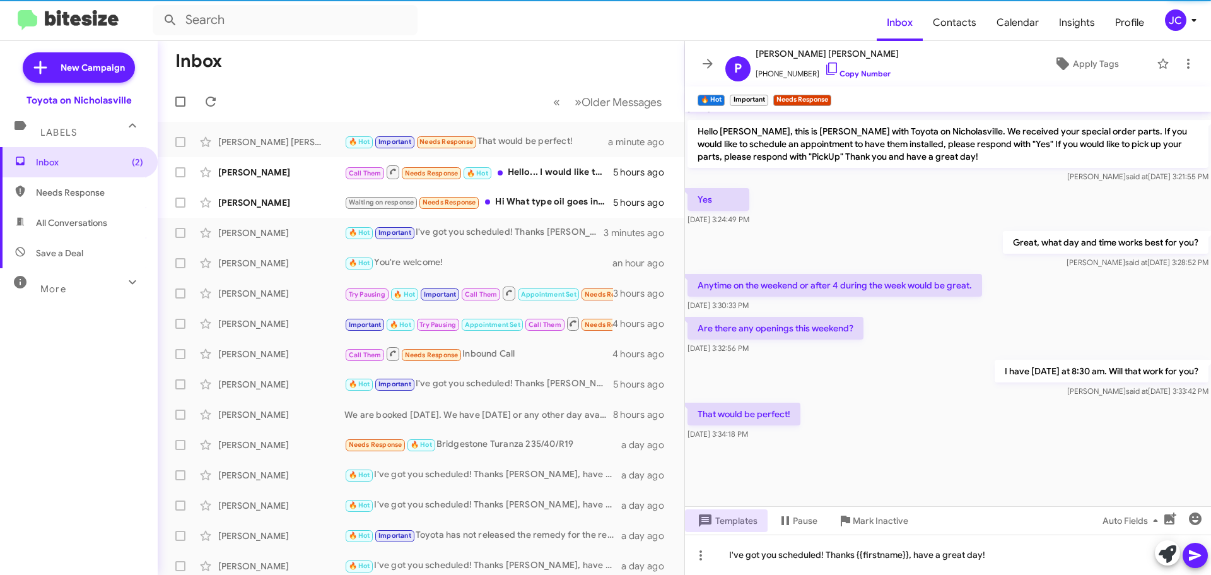
click at [1205, 556] on button at bounding box center [1195, 555] width 25 height 25
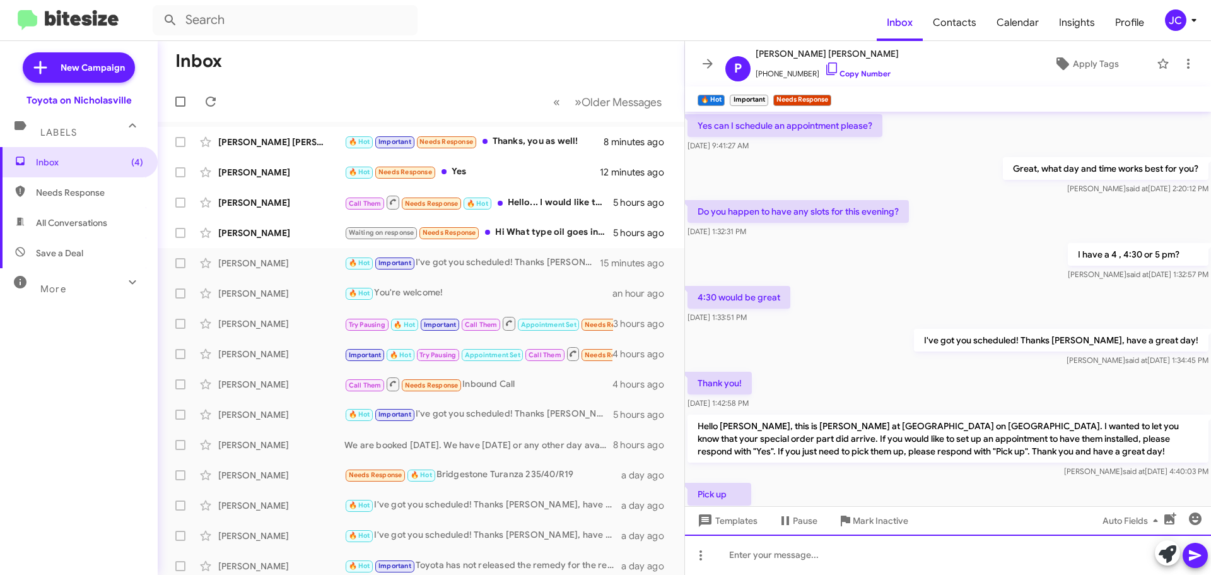
scroll to position [577, 0]
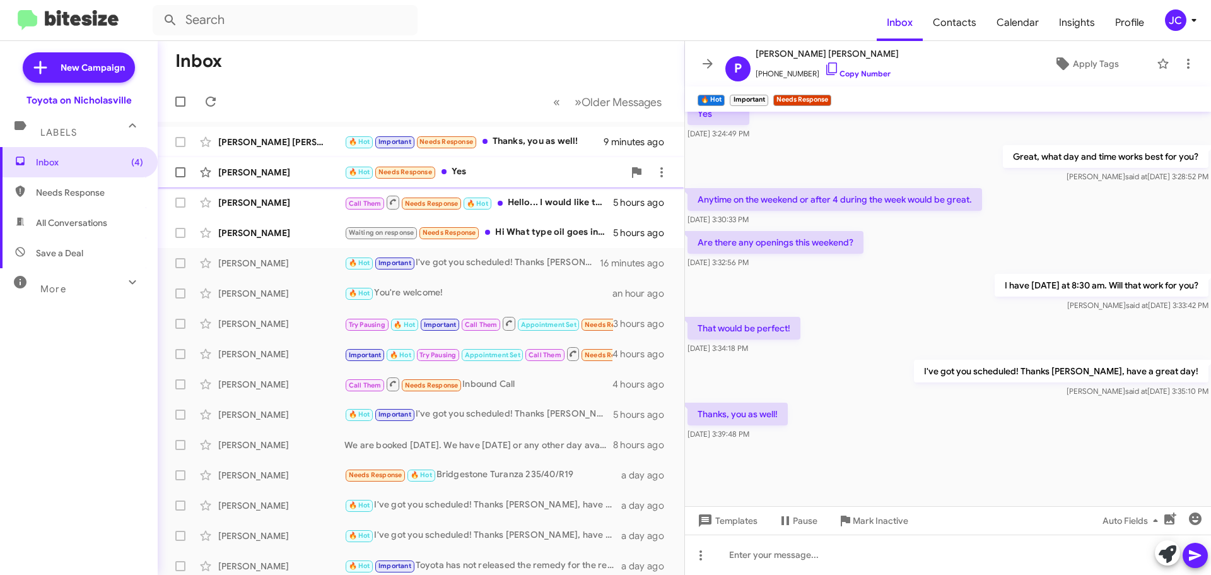
click at [254, 179] on div "[PERSON_NAME] 🔥 Hot Needs Response Yes 12 minutes ago" at bounding box center [421, 172] width 507 height 25
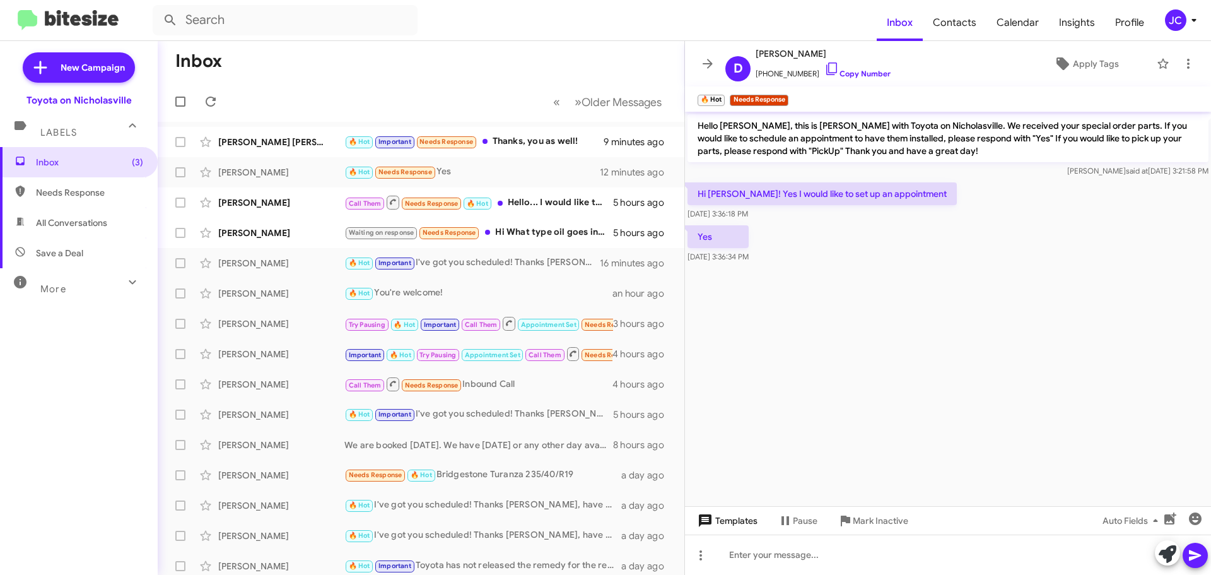
click at [741, 522] on span "Templates" at bounding box center [726, 520] width 62 height 23
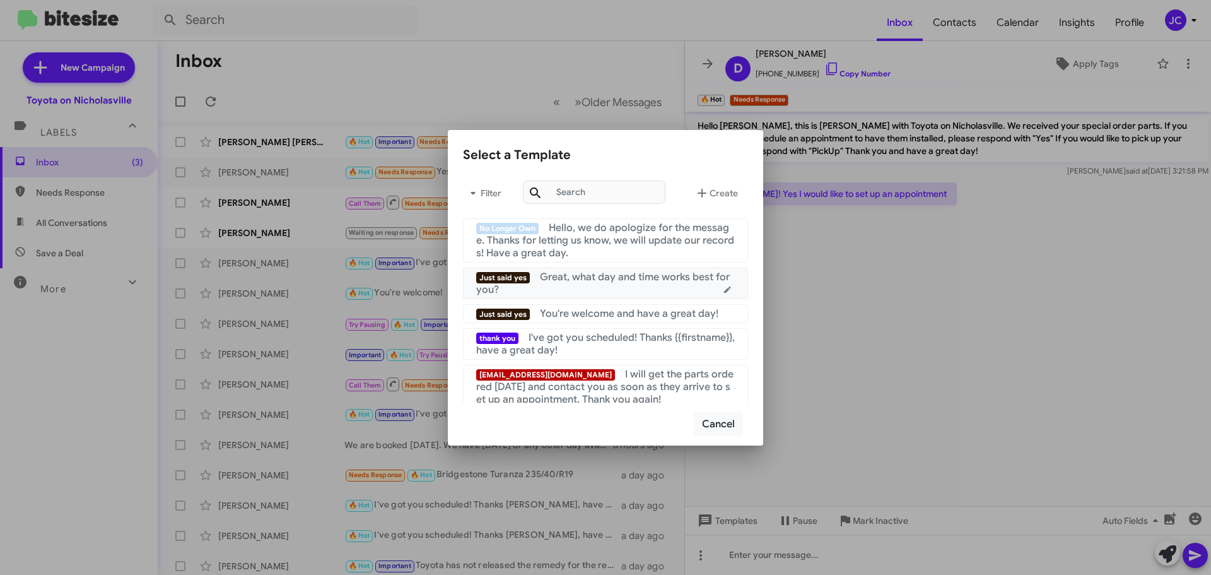
click at [606, 293] on div "Just said yes Great, what day and time works best for you?" at bounding box center [605, 283] width 259 height 25
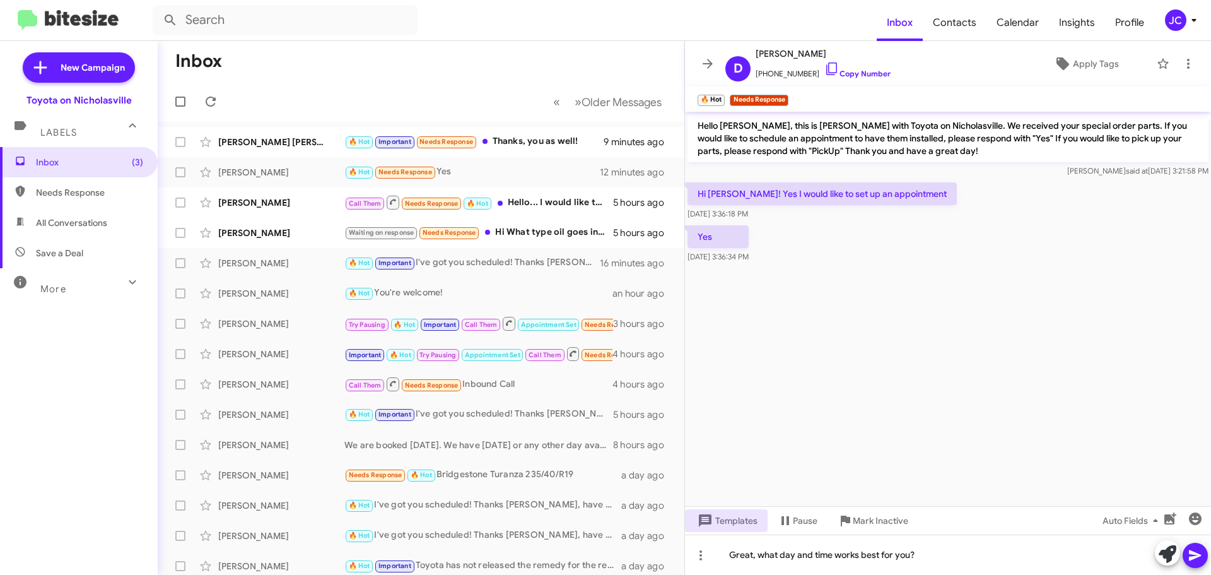
click at [1197, 547] on span at bounding box center [1195, 555] width 15 height 25
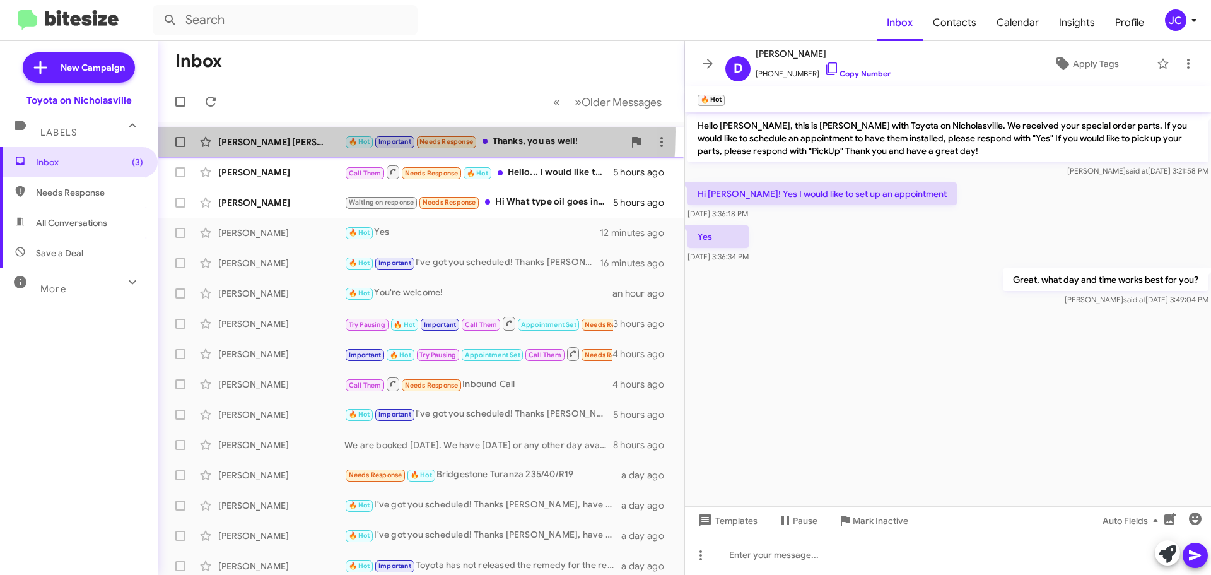
click at [266, 131] on div "[PERSON_NAME] [PERSON_NAME] 🔥 Hot Important Needs Response Thanks, you as well!…" at bounding box center [421, 141] width 507 height 25
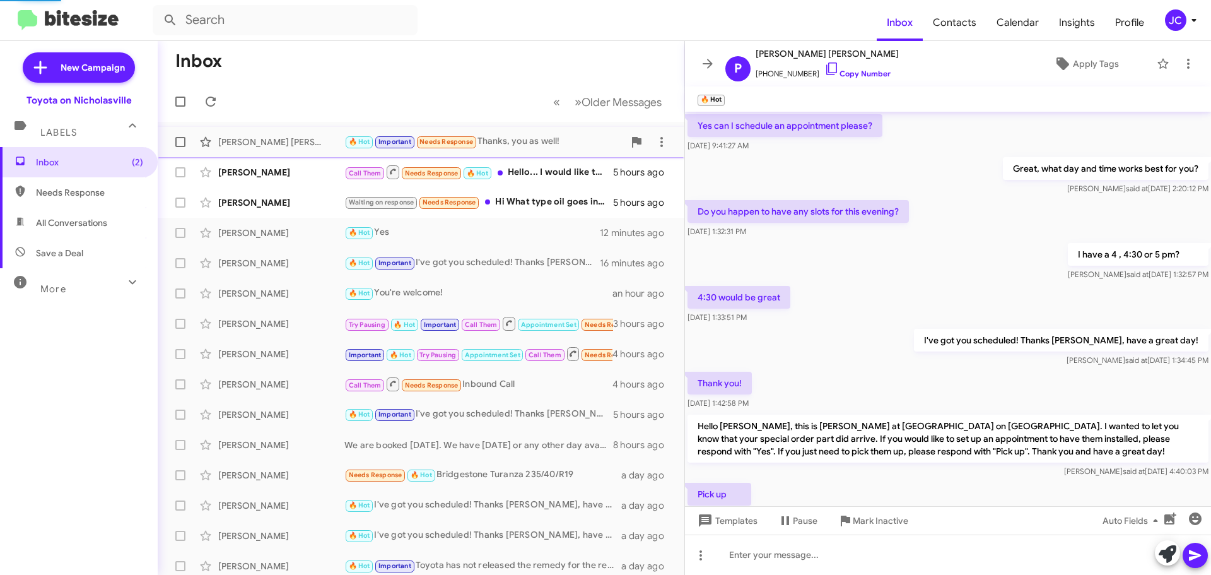
scroll to position [577, 0]
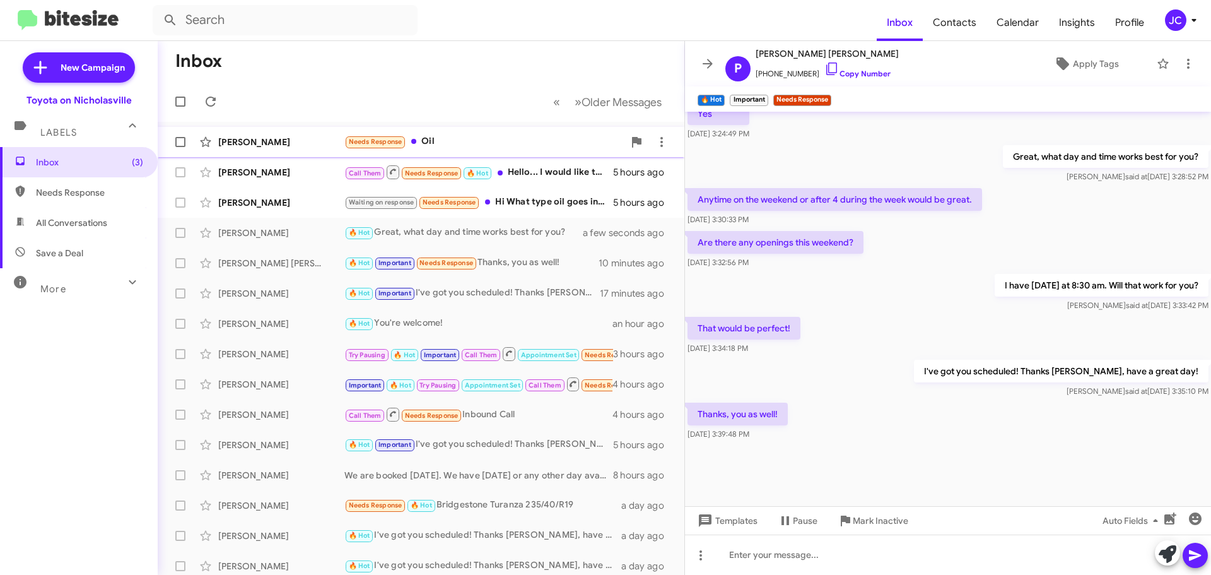
click at [260, 143] on div "[PERSON_NAME]" at bounding box center [281, 142] width 126 height 13
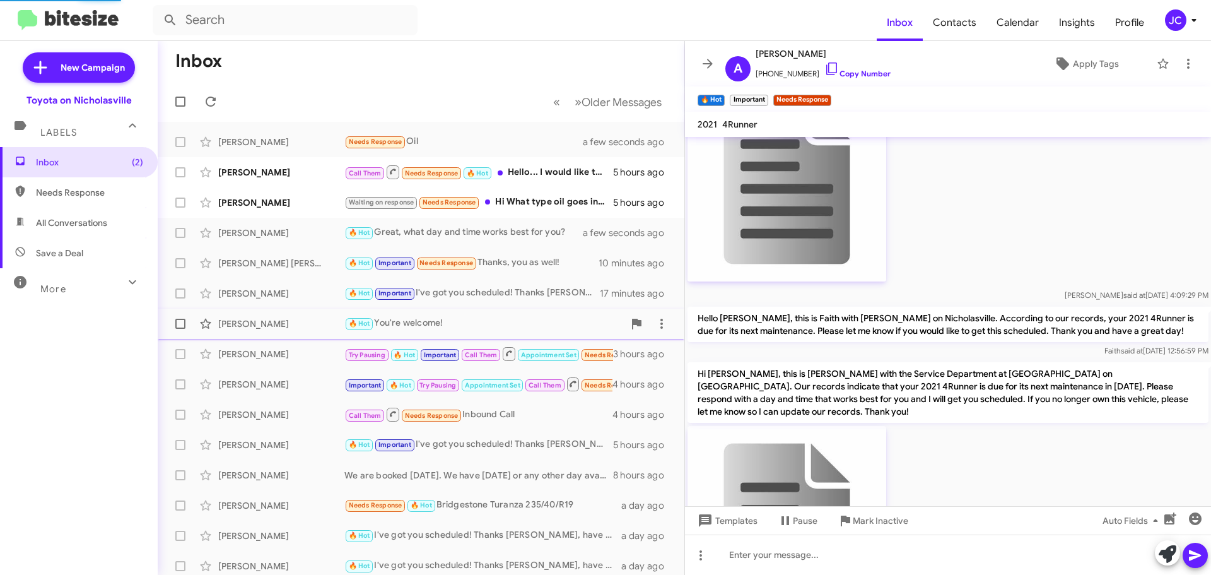
scroll to position [1578, 0]
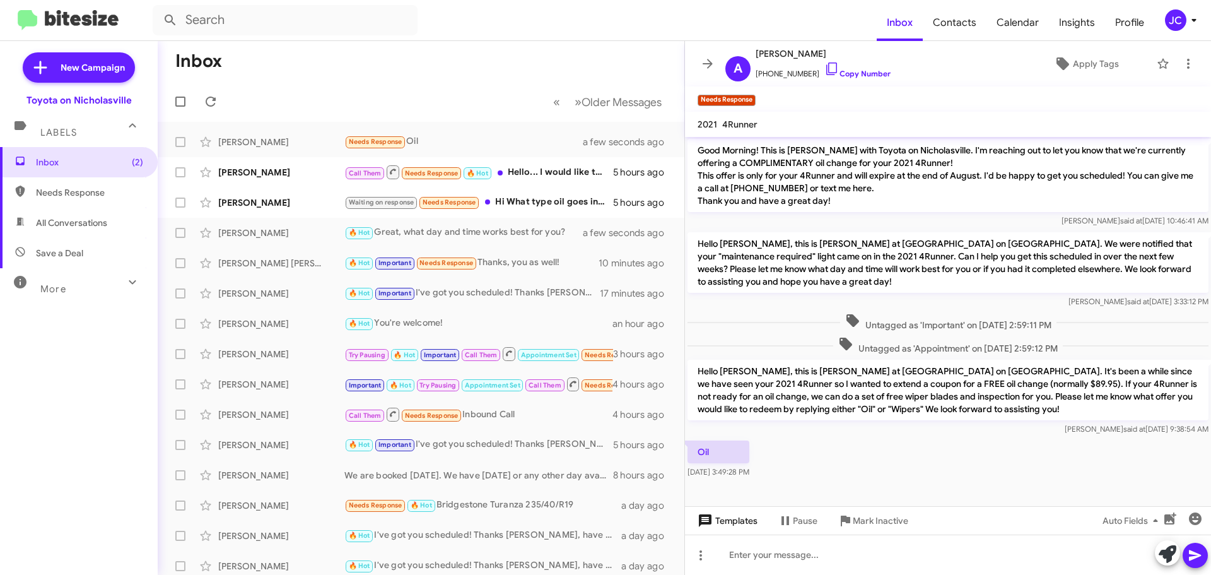
click at [742, 523] on span "Templates" at bounding box center [726, 520] width 62 height 23
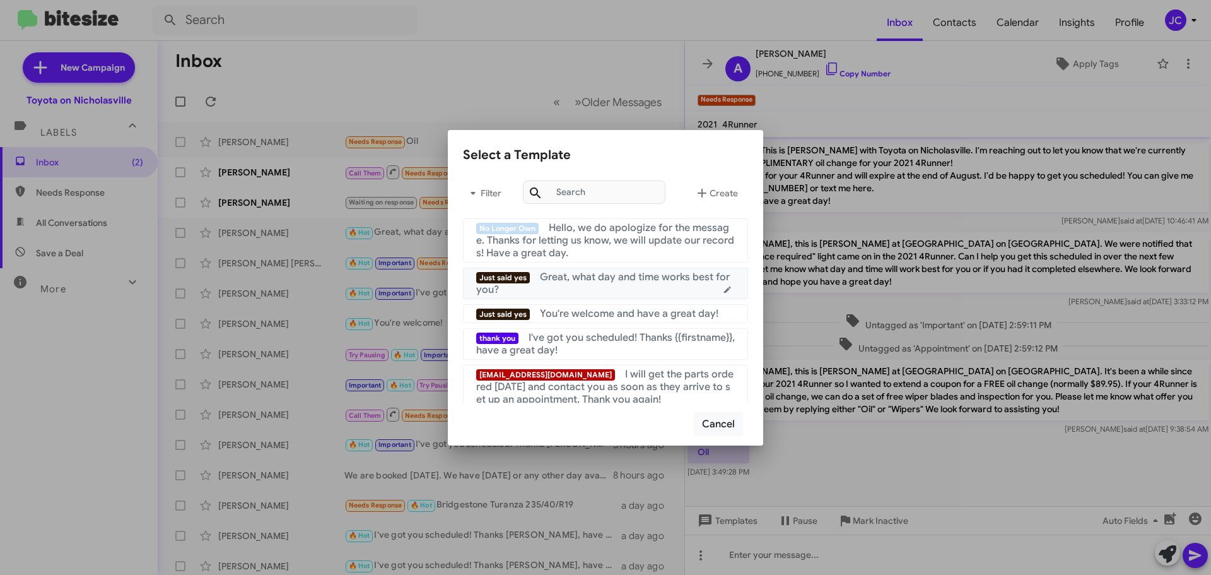
click at [564, 278] on span "Great, what day and time works best for you?" at bounding box center [603, 283] width 254 height 25
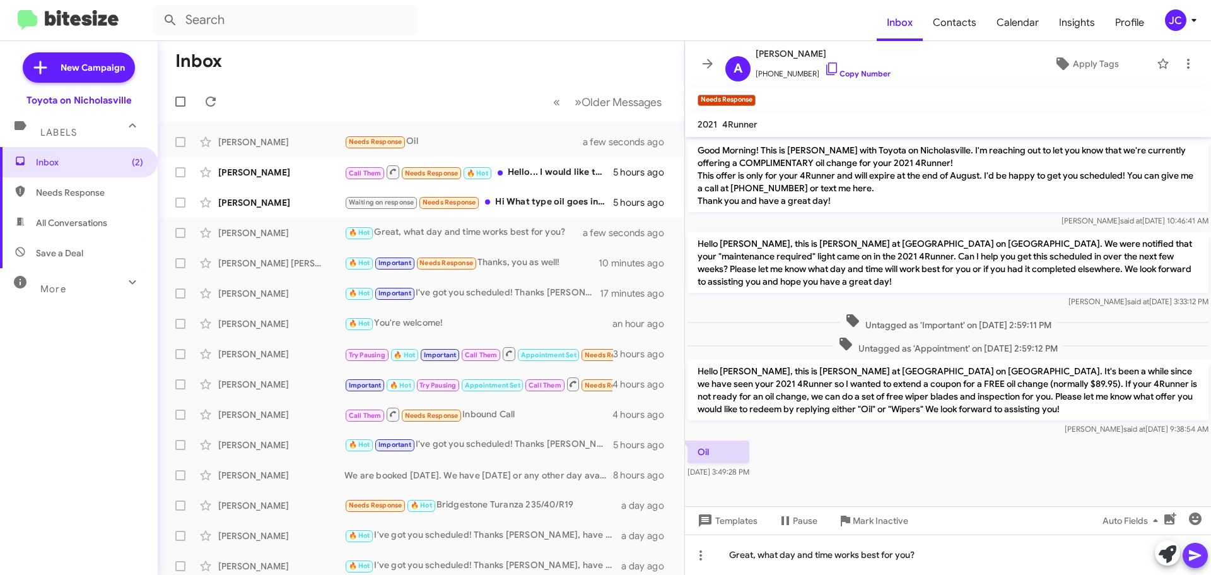
click at [1199, 549] on icon at bounding box center [1195, 555] width 15 height 15
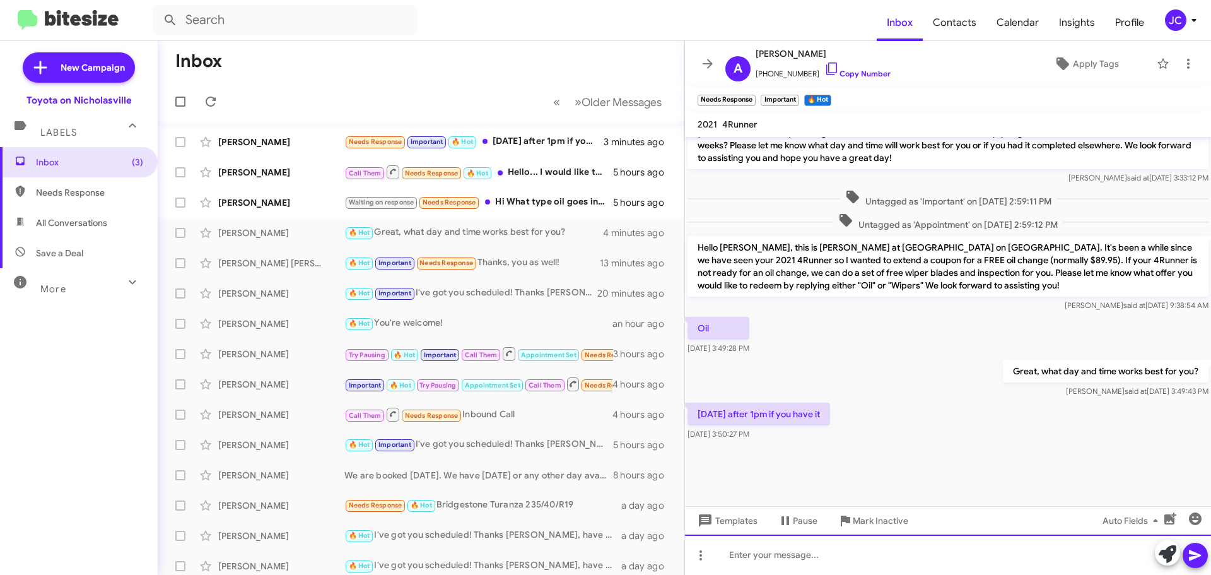
scroll to position [1394, 0]
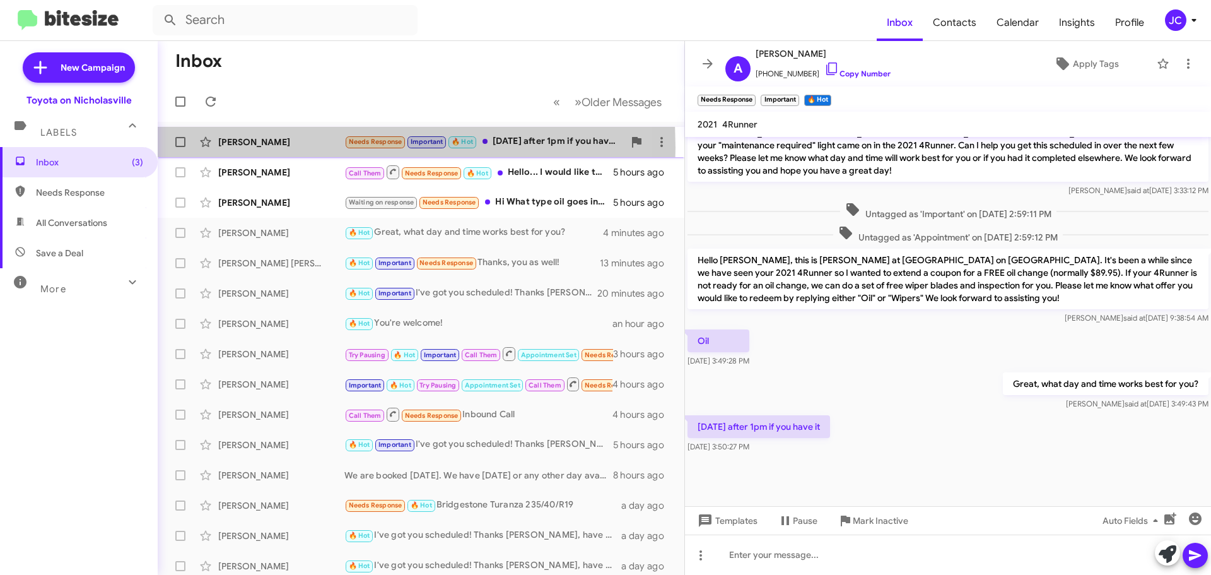
click at [263, 148] on div "[PERSON_NAME]" at bounding box center [281, 142] width 126 height 13
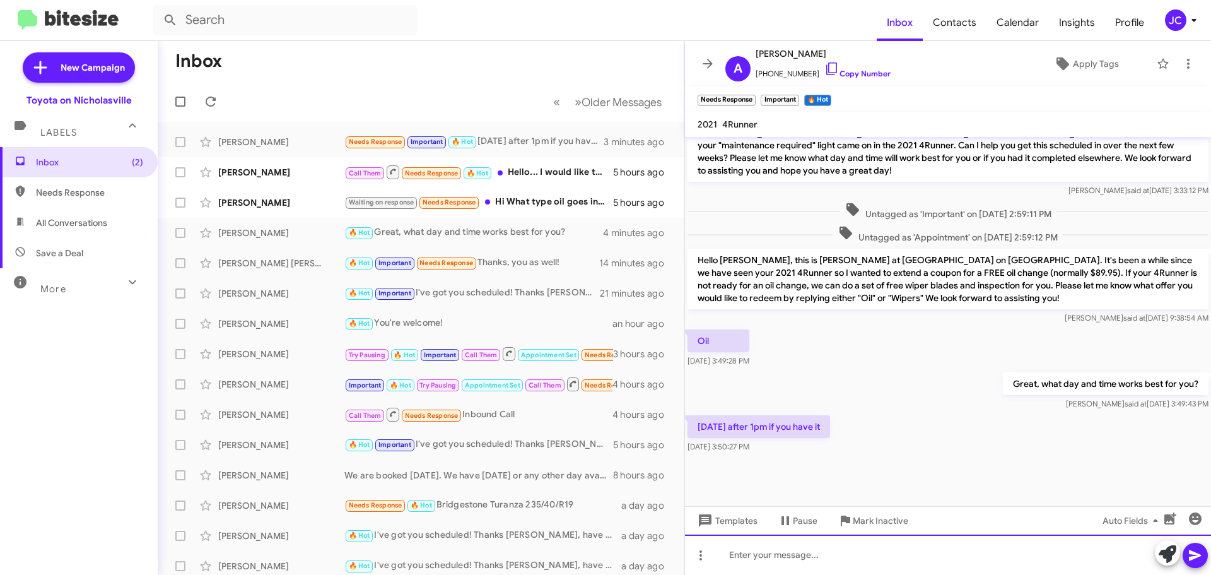
click at [759, 572] on div at bounding box center [948, 554] width 526 height 40
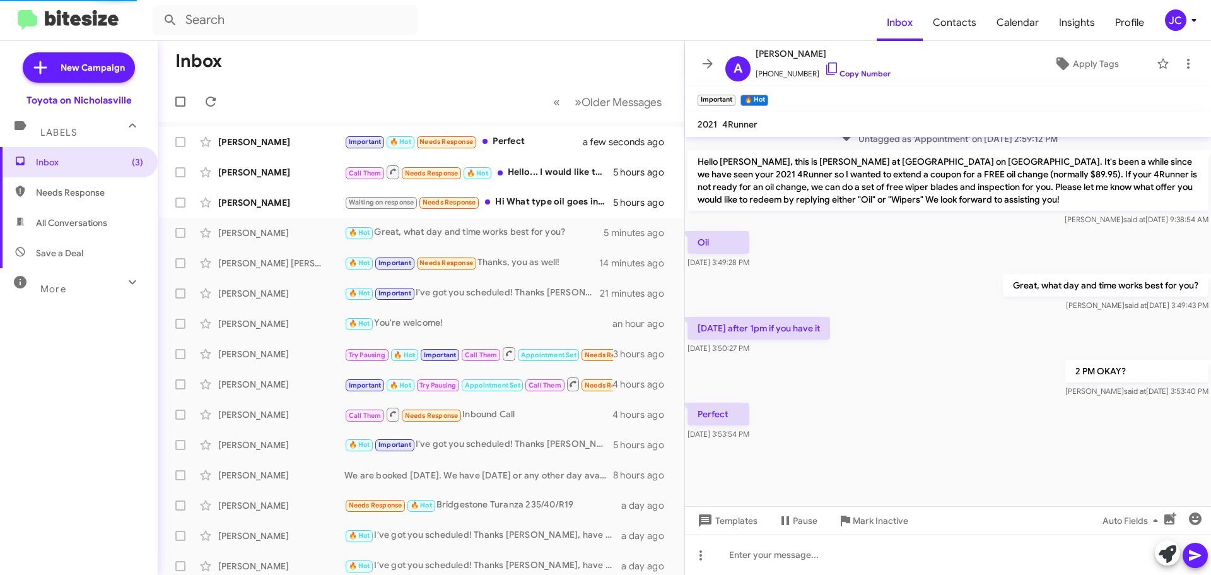
scroll to position [1318, 0]
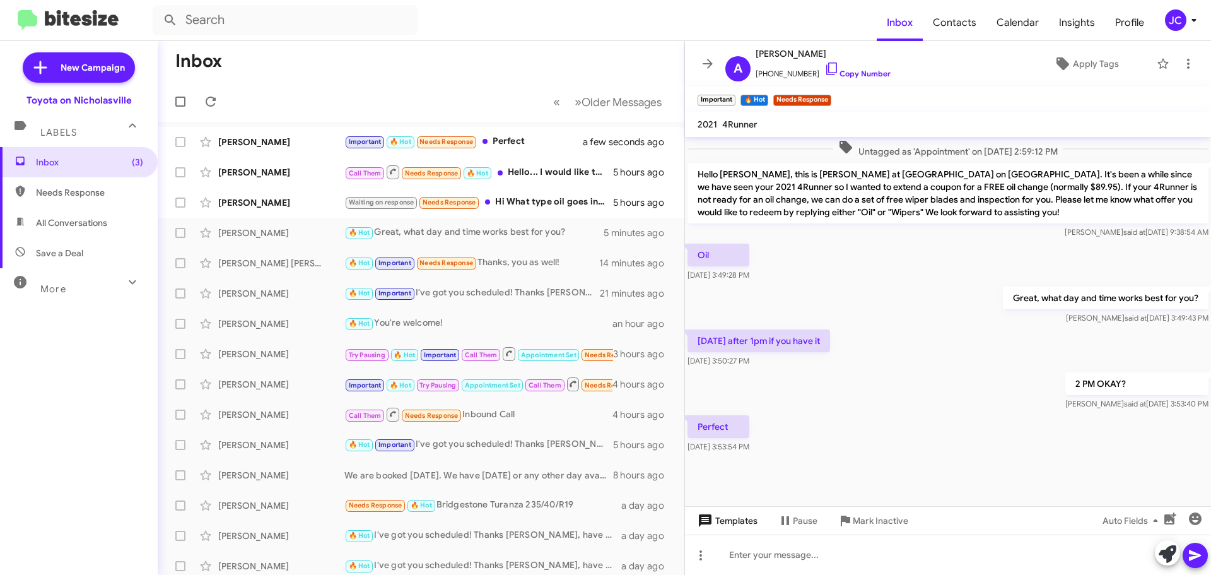
click at [734, 523] on span "Templates" at bounding box center [726, 520] width 62 height 23
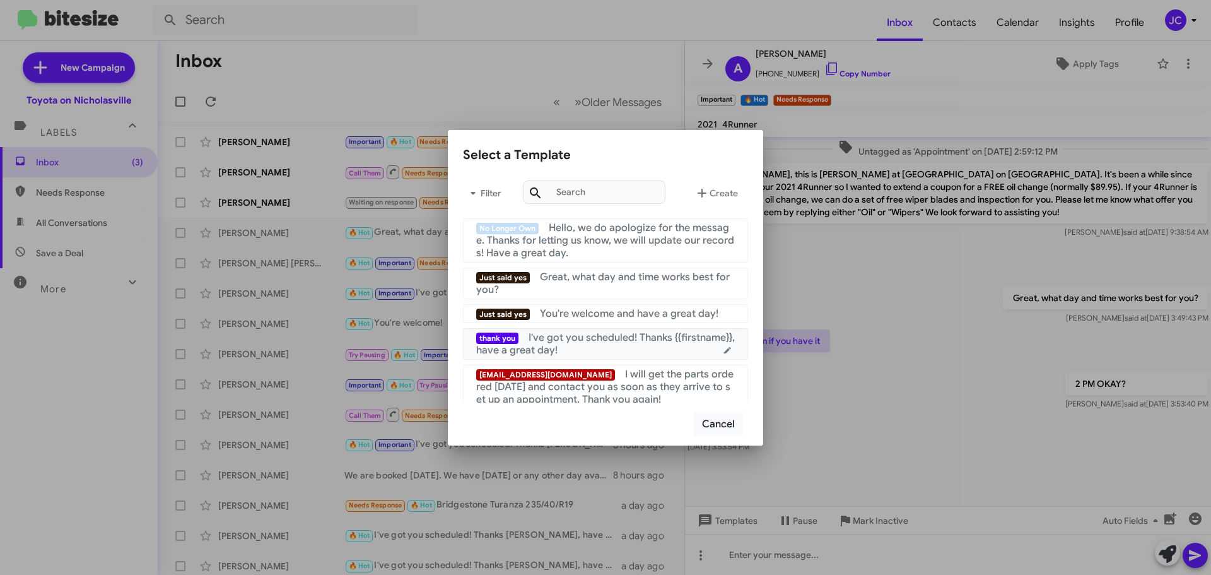
click at [589, 336] on span "I've got you scheduled! Thanks {{firstname}}, have a great day!" at bounding box center [605, 343] width 259 height 25
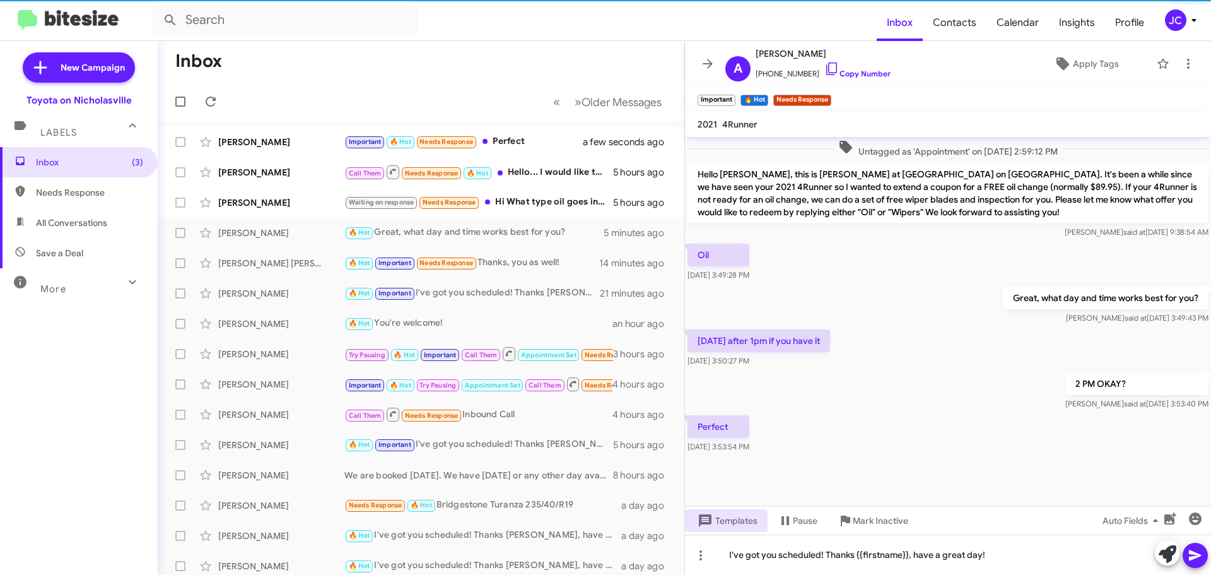
click at [1200, 555] on icon at bounding box center [1195, 555] width 12 height 11
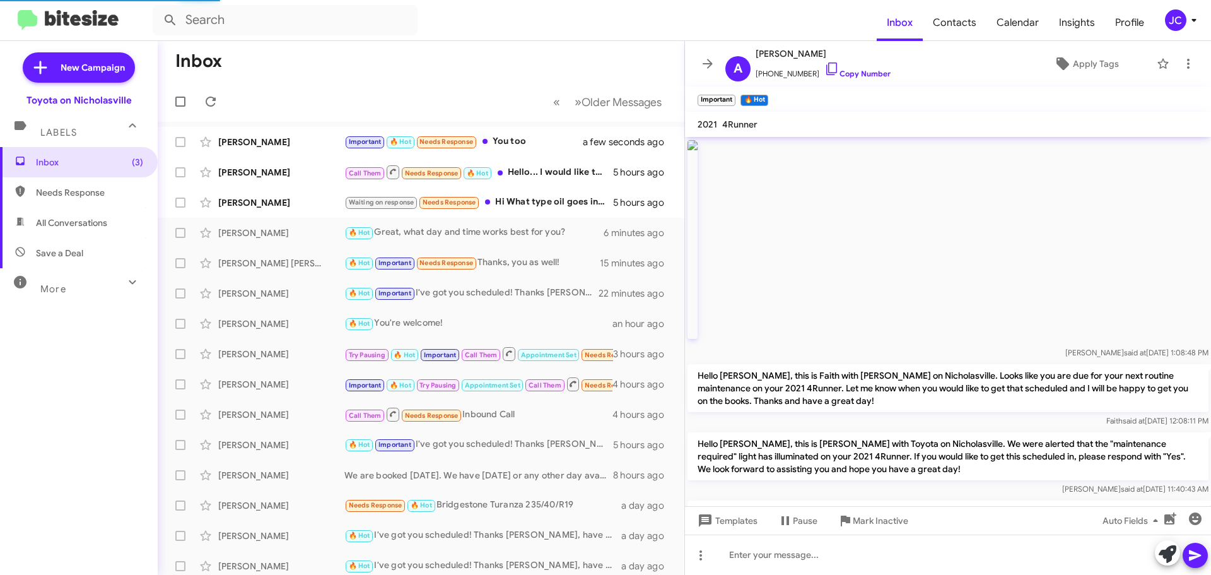
scroll to position [1061, 0]
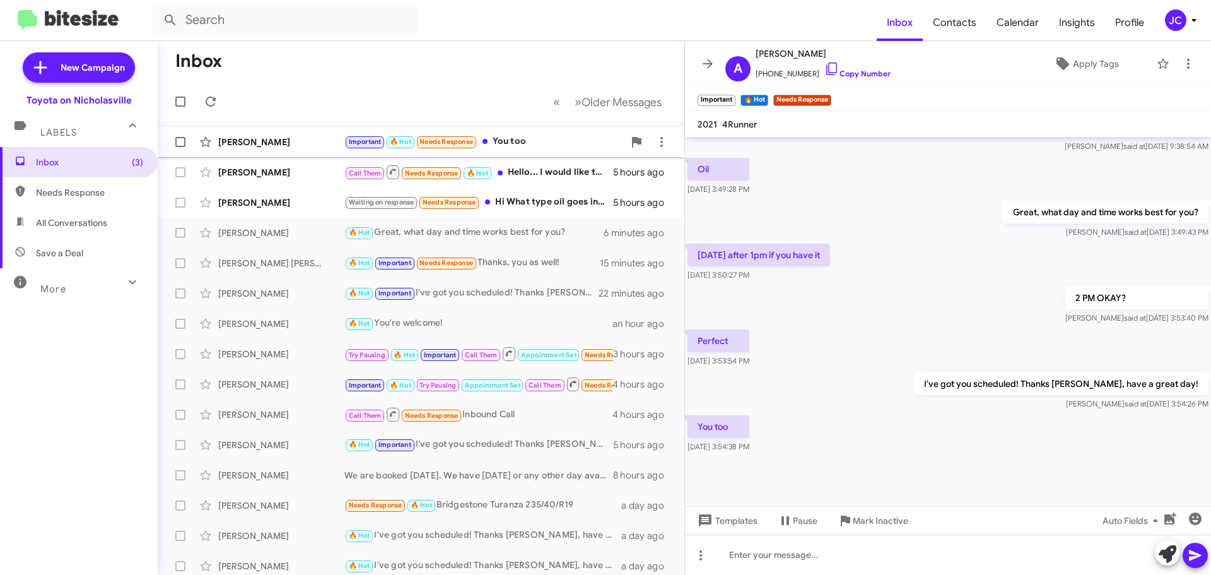
click at [262, 131] on div "[PERSON_NAME] Important 🔥 Hot Needs Response You too a few seconds ago" at bounding box center [421, 141] width 507 height 25
